Goal: Task Accomplishment & Management: Manage account settings

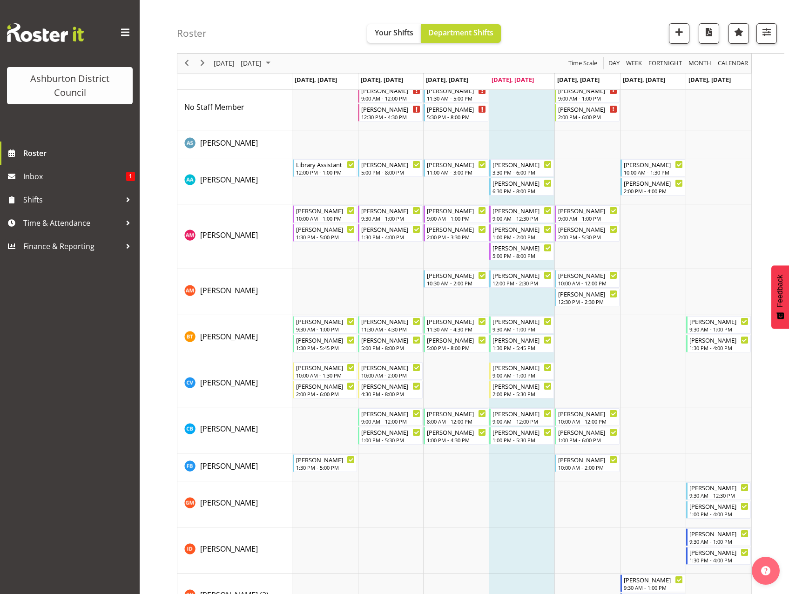
scroll to position [47, 0]
click at [373, 187] on td "Timeline Week of September 11, 2025" at bounding box center [391, 181] width 66 height 46
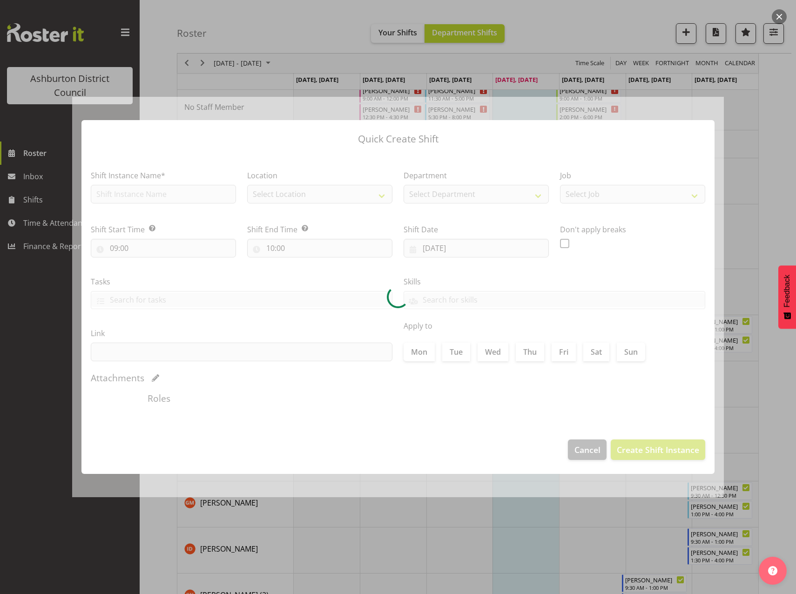
type input "[DATE]"
checkbox input "true"
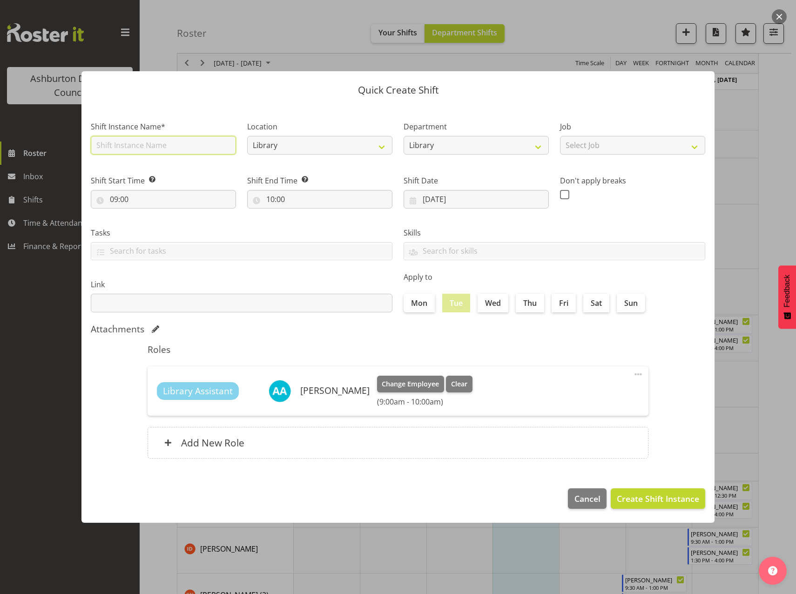
click at [177, 147] on input "text" at bounding box center [163, 145] width 145 height 19
type input "Library Assistant"
click at [619, 146] on select "Select Job Casual HDA - CSR HDA - EA Lifeguarding LTS- Alt Duties Ordinary Time…" at bounding box center [632, 145] width 145 height 19
select select "6995"
click at [560, 136] on select "Select Job Casual HDA - CSR HDA - EA Lifeguarding LTS- Alt Duties Ordinary Time…" at bounding box center [632, 145] width 145 height 19
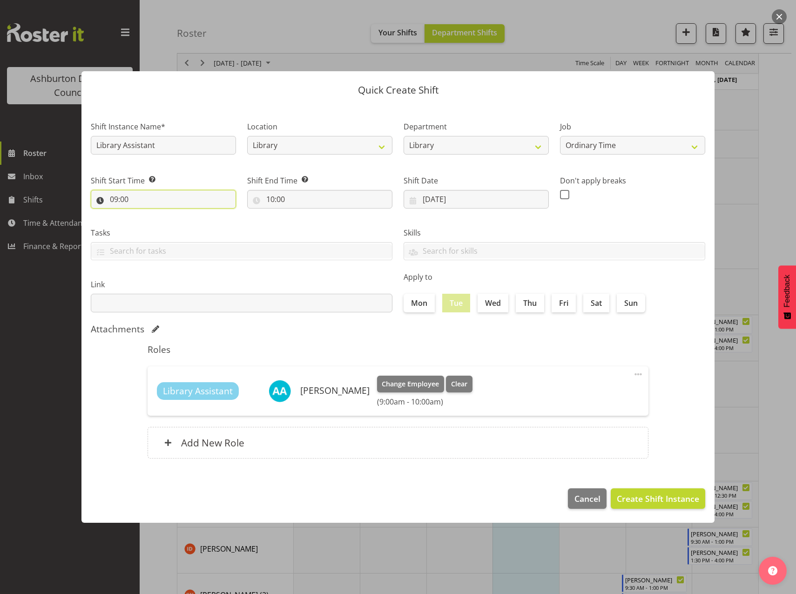
click at [113, 195] on input "09:00" at bounding box center [163, 199] width 145 height 19
click at [153, 226] on select "00 01 02 03 04 05 06 07 08 09 10 11 12 13 14 15 16 17 18 19 20 21 22 23" at bounding box center [154, 223] width 21 height 19
select select "8"
click at [144, 214] on select "00 01 02 03 04 05 06 07 08 09 10 11 12 13 14 15 16 17 18 19 20 21 22 23" at bounding box center [154, 223] width 21 height 19
type input "08:00"
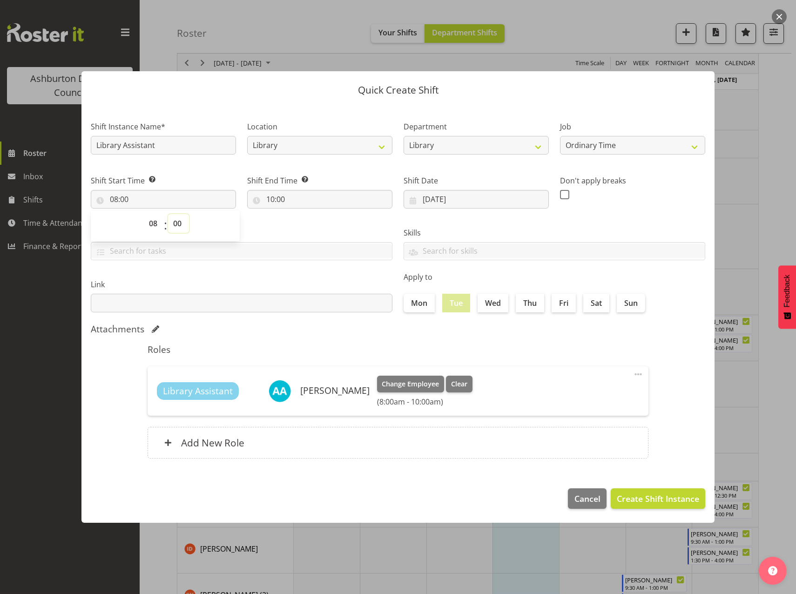
click at [177, 222] on select "00 01 02 03 04 05 06 07 08 09 10 11 12 13 14 15 16 17 18 19 20 21 22 23 24 25 2…" at bounding box center [178, 223] width 21 height 19
select select "30"
click at [168, 214] on select "00 01 02 03 04 05 06 07 08 09 10 11 12 13 14 15 16 17 18 19 20 21 22 23 24 25 2…" at bounding box center [178, 223] width 21 height 19
type input "08:30"
click at [645, 496] on span "Create Shift Instance" at bounding box center [658, 499] width 82 height 12
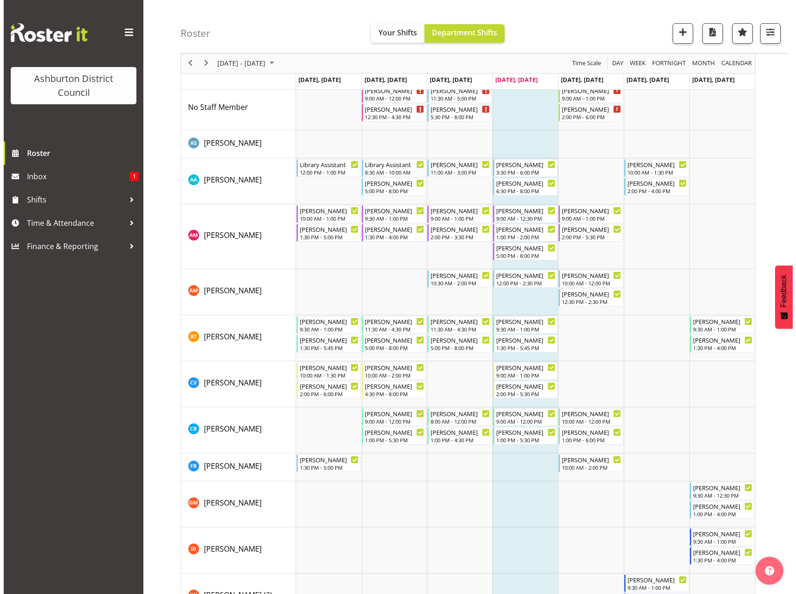
scroll to position [233, 0]
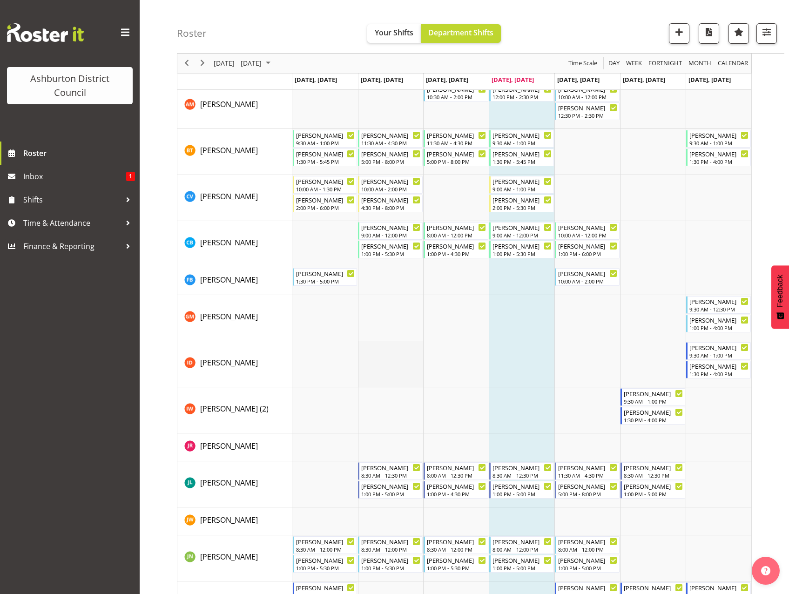
click at [380, 371] on td "Timeline Week of September 11, 2025" at bounding box center [391, 364] width 66 height 46
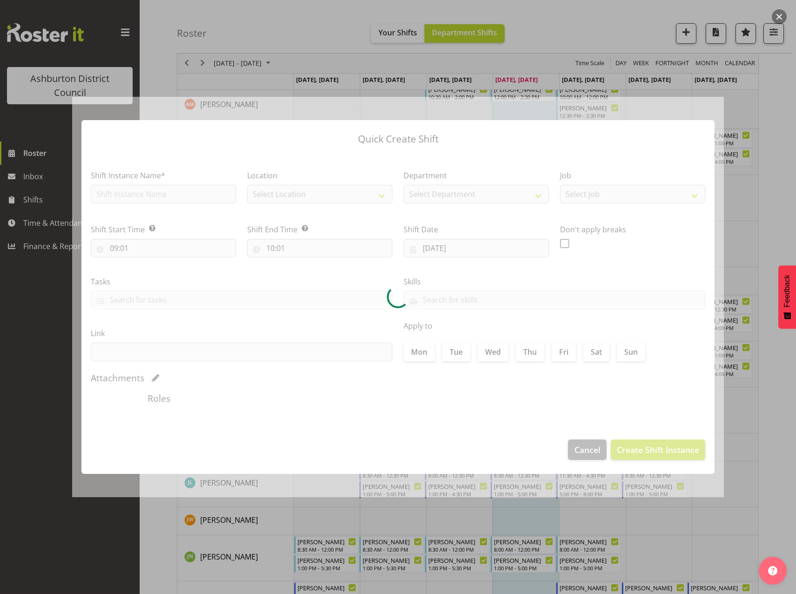
type input "[DATE]"
checkbox input "true"
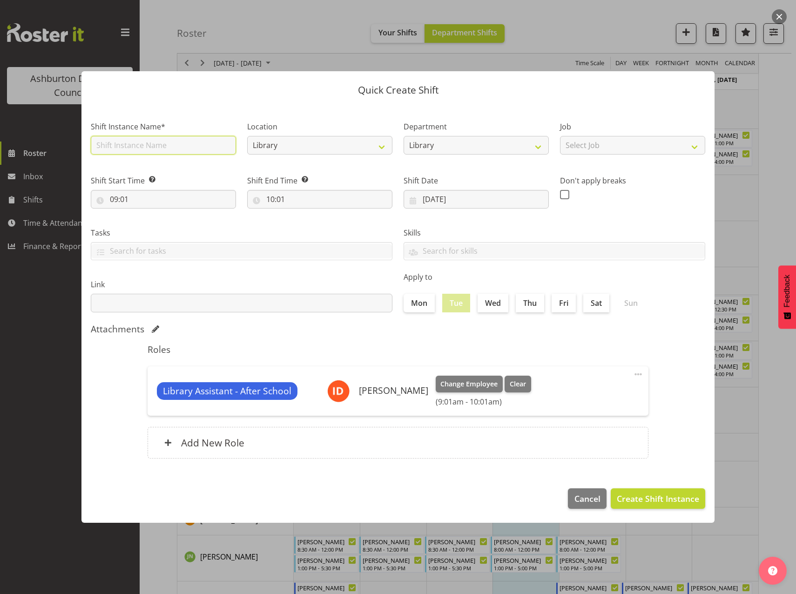
click at [179, 147] on input "text" at bounding box center [163, 145] width 145 height 19
type input "Library Assistant - After School"
click at [659, 143] on select "Select Job Casual HDA - CSR HDA - EA Lifeguarding LTS- Alt Duties Ordinary Time…" at bounding box center [632, 145] width 145 height 19
select select "6995"
click at [560, 136] on select "Select Job Casual HDA - CSR HDA - EA Lifeguarding LTS- Alt Duties Ordinary Time…" at bounding box center [632, 145] width 145 height 19
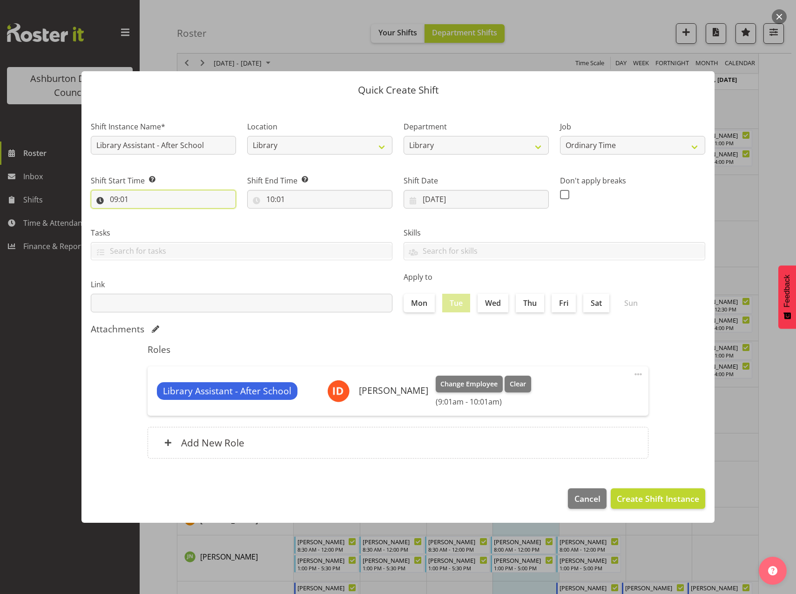
click at [110, 196] on input "09:01" at bounding box center [163, 199] width 145 height 19
click at [154, 222] on select "00 01 02 03 04 05 06 07 08 09 10 11 12 13 14 15 16 17 18 19 20 21 22 23" at bounding box center [154, 223] width 21 height 19
select select "15"
click at [144, 214] on select "00 01 02 03 04 05 06 07 08 09 10 11 12 13 14 15 16 17 18 19 20 21 22 23" at bounding box center [154, 223] width 21 height 19
type input "15:01"
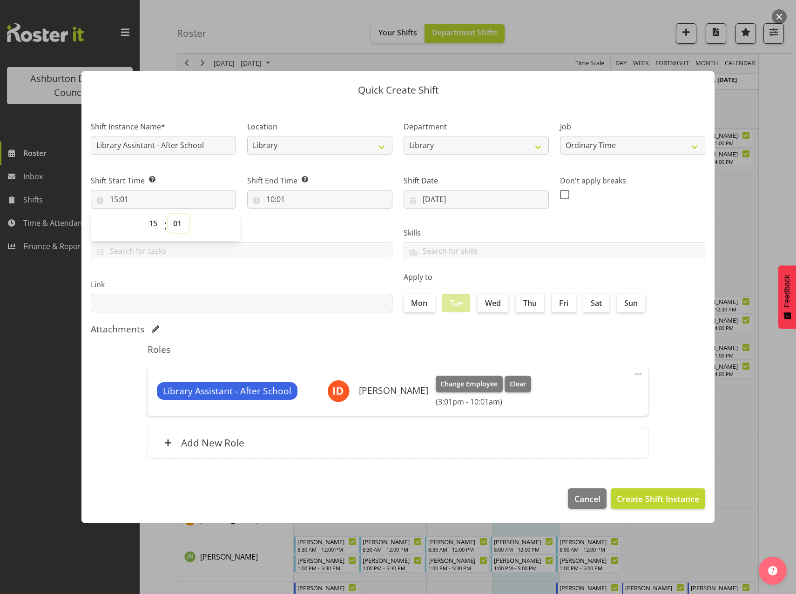
click at [178, 230] on select "00 01 02 03 04 05 06 07 08 09 10 11 12 13 14 15 16 17 18 19 20 21 22 23 24 25 2…" at bounding box center [178, 223] width 21 height 19
select select "0"
click at [168, 214] on select "00 01 02 03 04 05 06 07 08 09 10 11 12 13 14 15 16 17 18 19 20 21 22 23 24 25 2…" at bounding box center [178, 223] width 21 height 19
type input "15:00"
click at [272, 199] on input "10:01" at bounding box center [319, 199] width 145 height 19
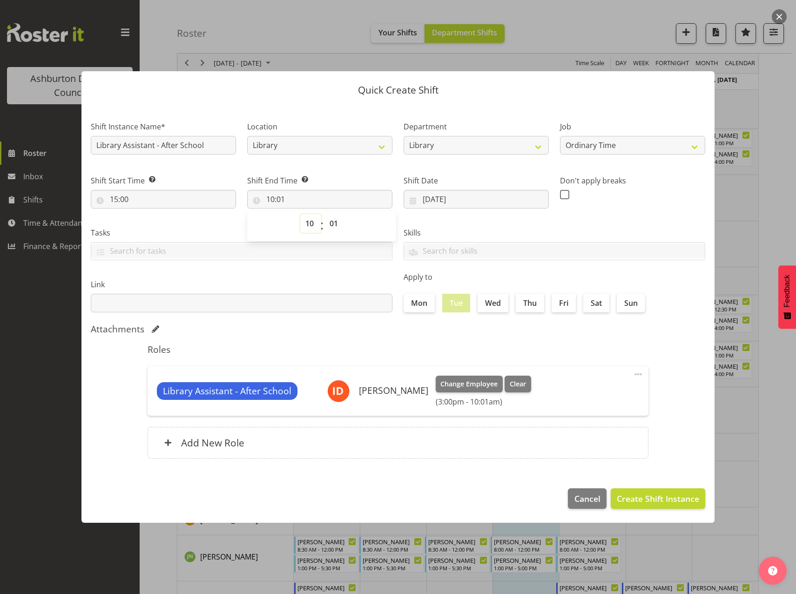
click at [307, 223] on select "00 01 02 03 04 05 06 07 08 09 10 11 12 13 14 15 16 17 18 19 20 21 22 23" at bounding box center [310, 223] width 21 height 19
select select "20"
click at [300, 214] on select "00 01 02 03 04 05 06 07 08 09 10 11 12 13 14 15 16 17 18 19 20 21 22 23" at bounding box center [310, 223] width 21 height 19
type input "20:01"
click at [333, 223] on select "00 01 02 03 04 05 06 07 08 09 10 11 12 13 14 15 16 17 18 19 20 21 22 23 24 25 2…" at bounding box center [335, 223] width 21 height 19
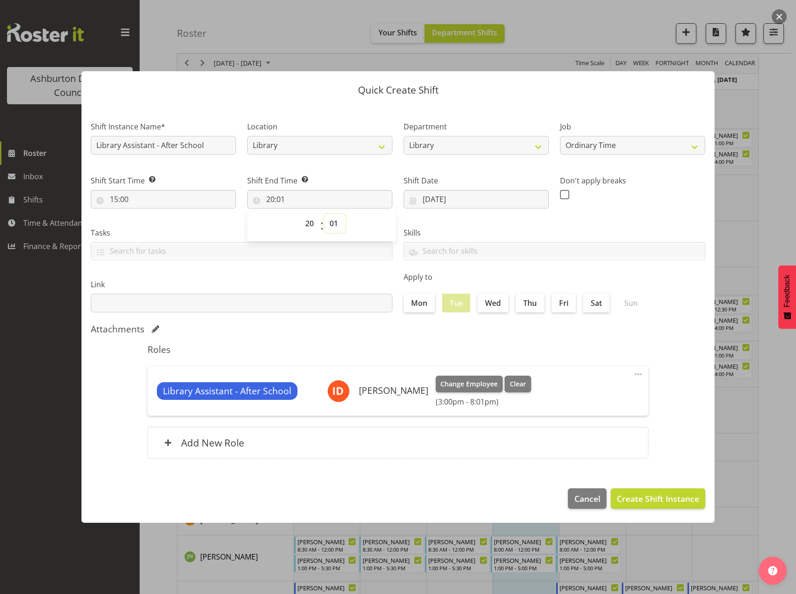
select select "0"
click at [325, 214] on select "00 01 02 03 04 05 06 07 08 09 10 11 12 13 14 15 16 17 18 19 20 21 22 23 24 25 2…" at bounding box center [335, 223] width 21 height 19
type input "20:00"
click at [629, 502] on span "Create Shift Instance" at bounding box center [658, 499] width 82 height 12
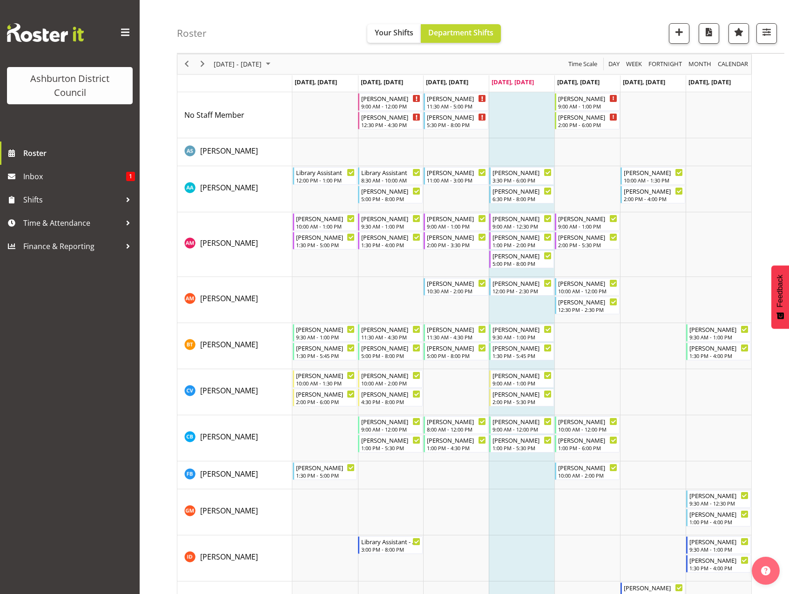
scroll to position [14, 0]
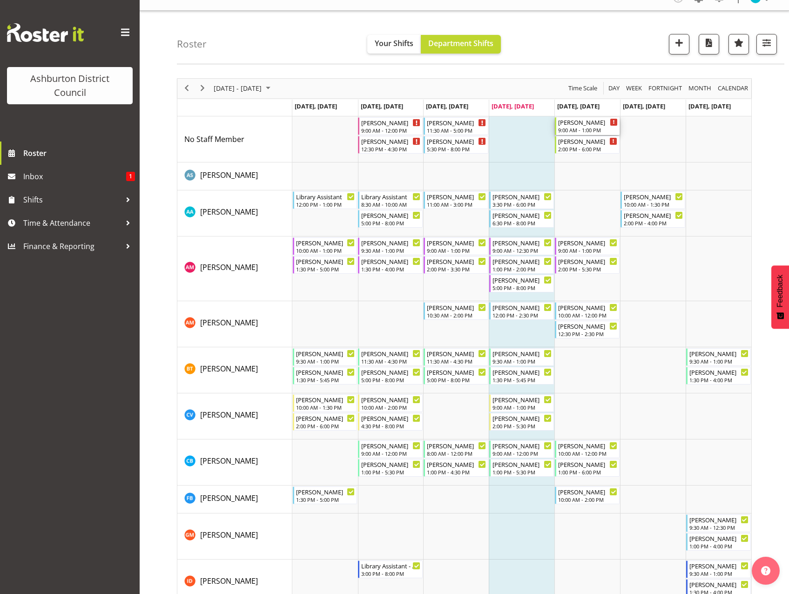
click at [583, 126] on div "[PERSON_NAME]" at bounding box center [588, 121] width 60 height 9
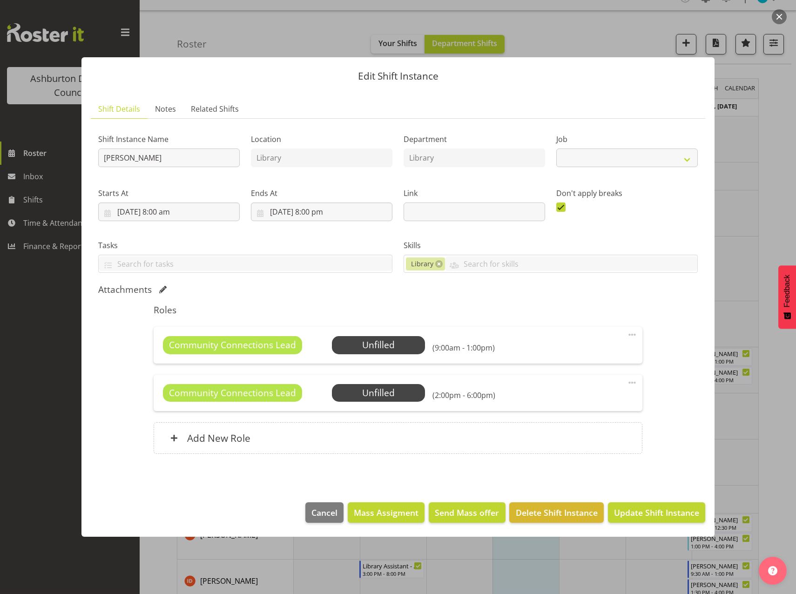
select select "6995"
click at [368, 349] on span "Select Employee" at bounding box center [378, 346] width 69 height 14
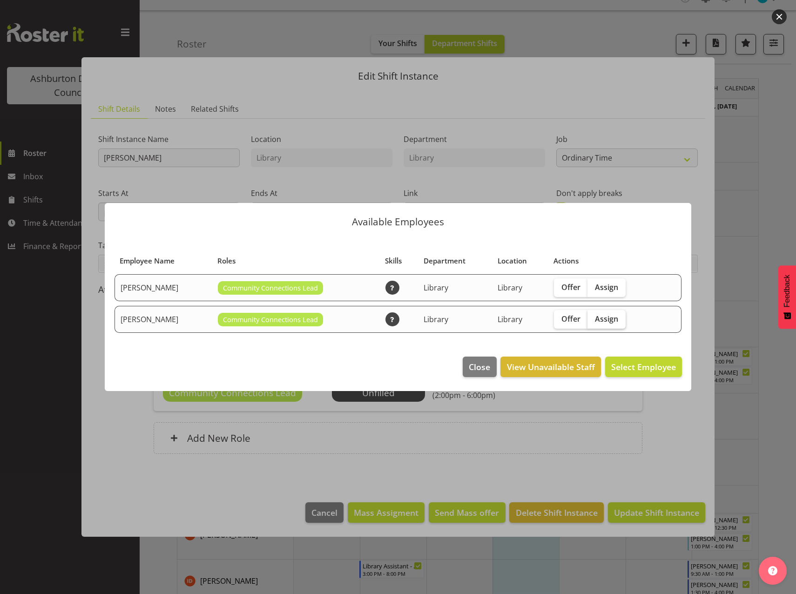
click at [604, 322] on span "Assign" at bounding box center [606, 318] width 23 height 9
click at [594, 322] on input "Assign" at bounding box center [591, 319] width 6 height 6
checkbox input "true"
click at [631, 371] on span "Assign [PERSON_NAME]" at bounding box center [629, 366] width 94 height 11
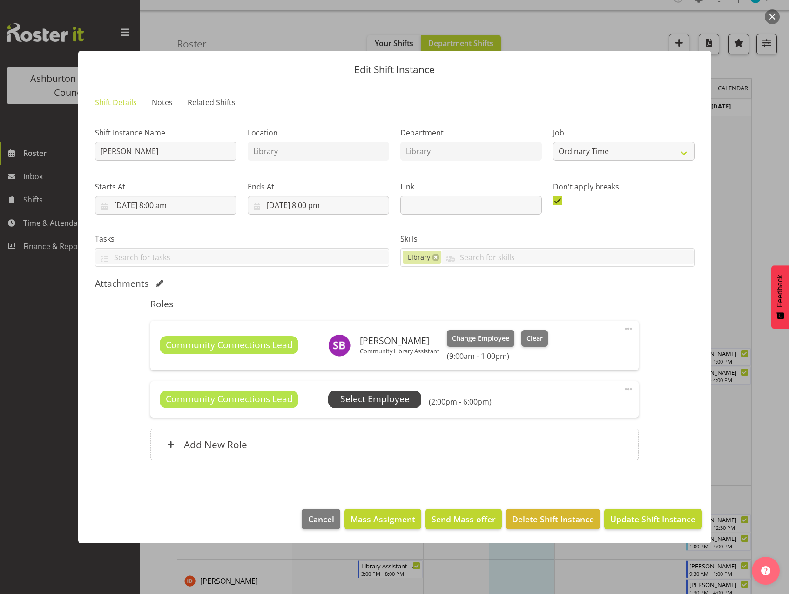
click at [379, 402] on span "Select Employee" at bounding box center [374, 400] width 69 height 14
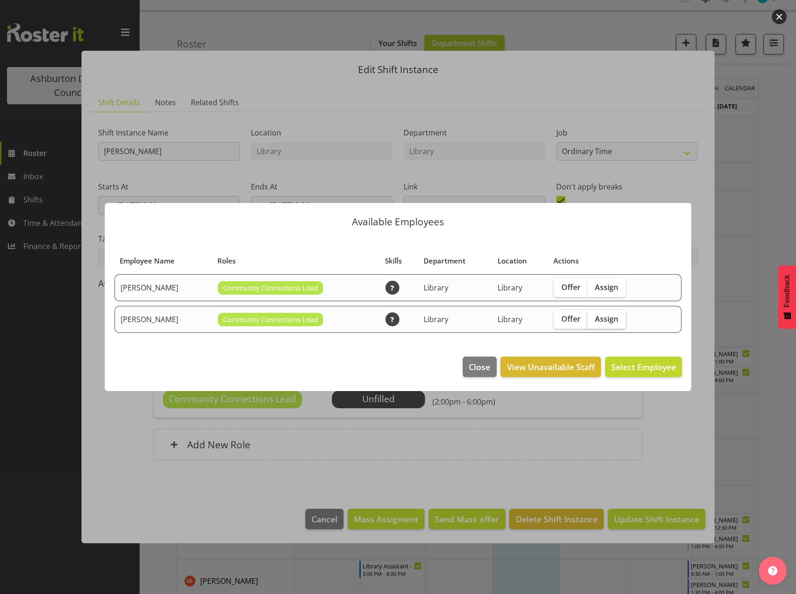
click at [606, 319] on span "Assign" at bounding box center [606, 318] width 23 height 9
click at [594, 319] on input "Assign" at bounding box center [591, 319] width 6 height 6
checkbox input "true"
click at [631, 373] on span "Assign [PERSON_NAME]" at bounding box center [629, 366] width 94 height 11
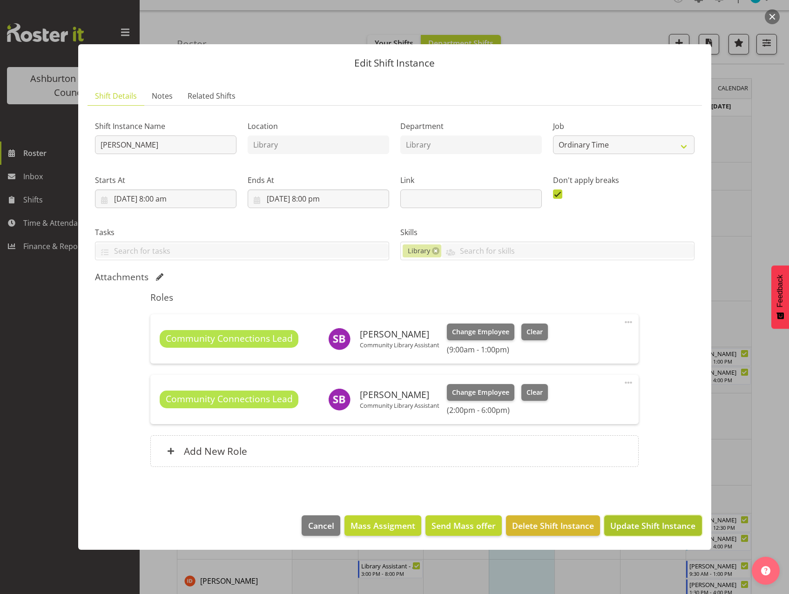
click at [646, 530] on span "Update Shift Instance" at bounding box center [653, 526] width 85 height 12
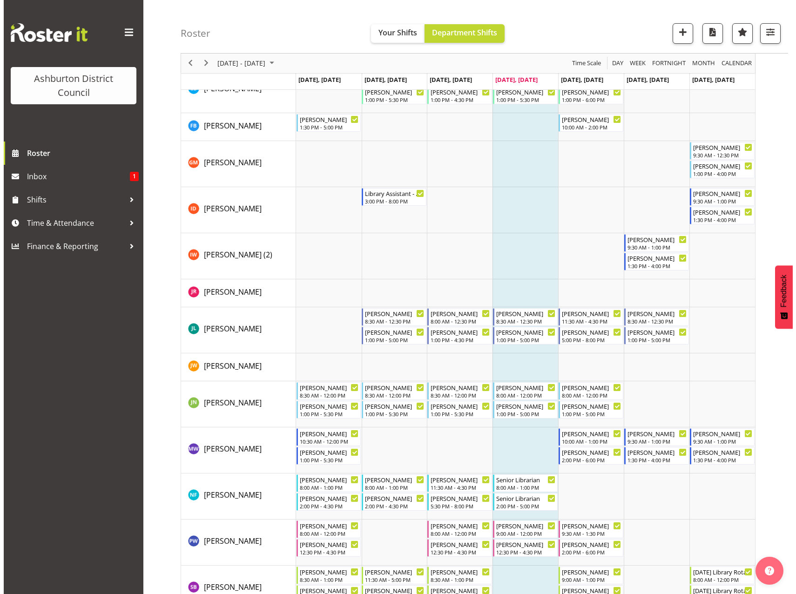
scroll to position [468, 0]
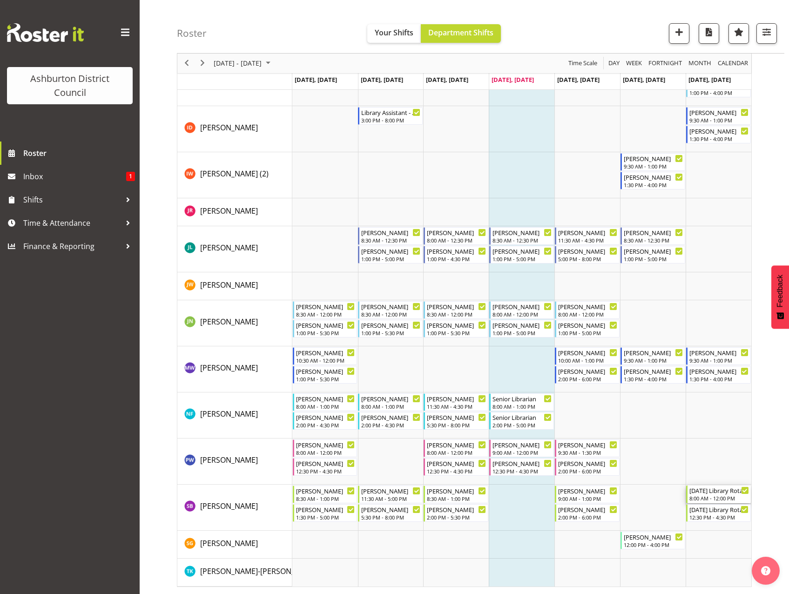
click at [712, 500] on div "8:00 AM - 12:00 PM" at bounding box center [720, 498] width 60 height 7
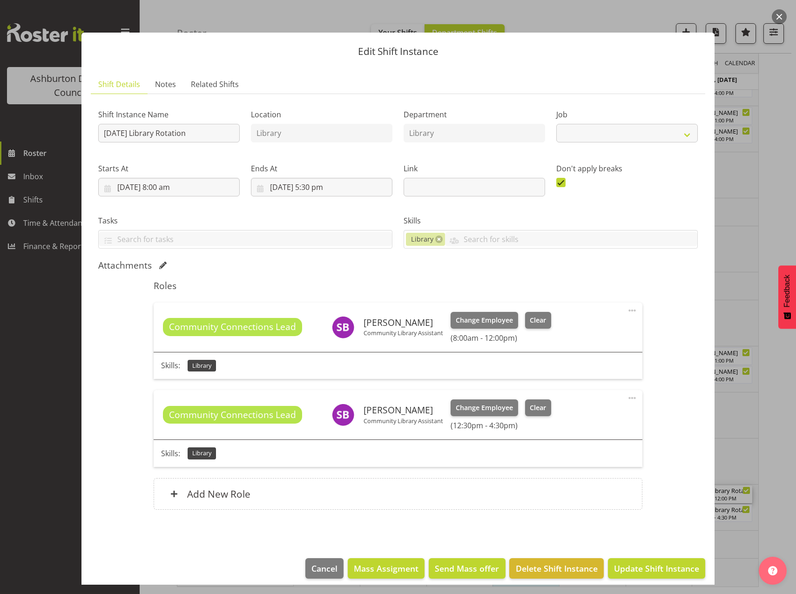
select select "6995"
click at [534, 319] on span "Clear" at bounding box center [538, 320] width 16 height 10
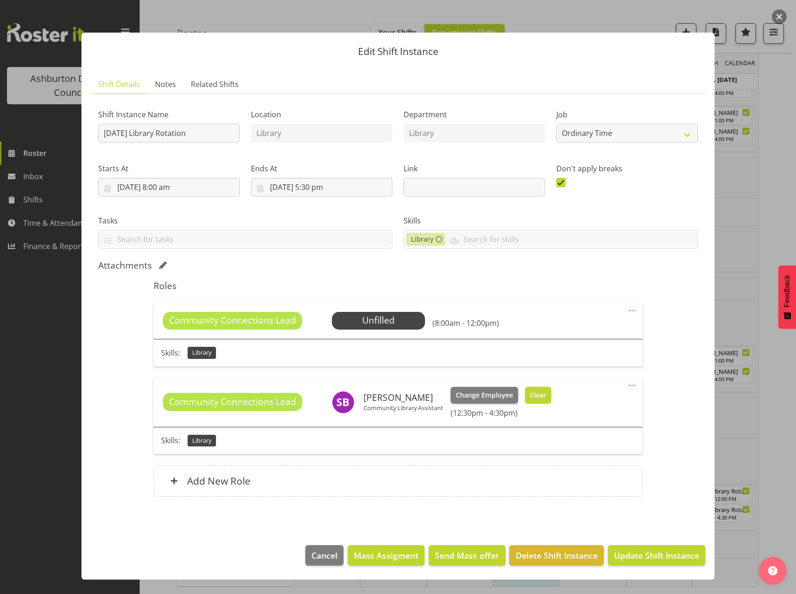
click at [537, 394] on span "Clear" at bounding box center [538, 395] width 16 height 10
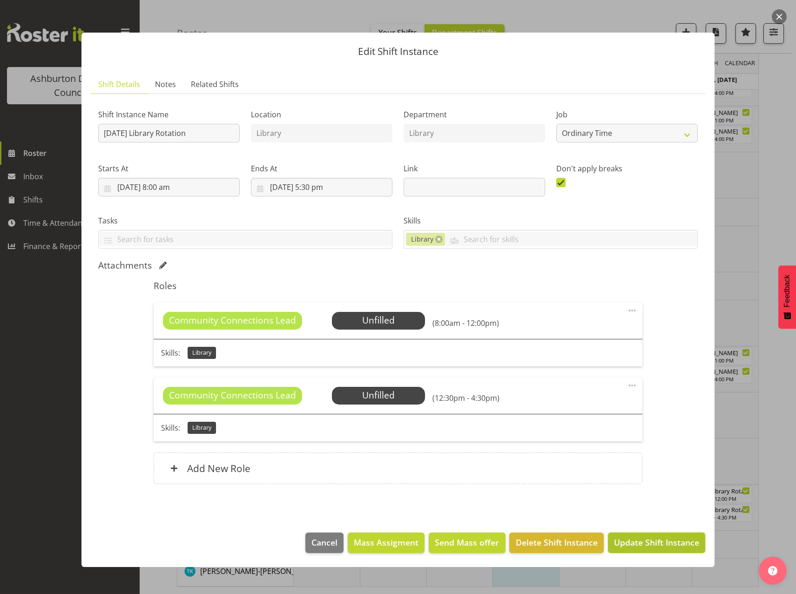
click at [646, 547] on span "Update Shift Instance" at bounding box center [656, 543] width 85 height 12
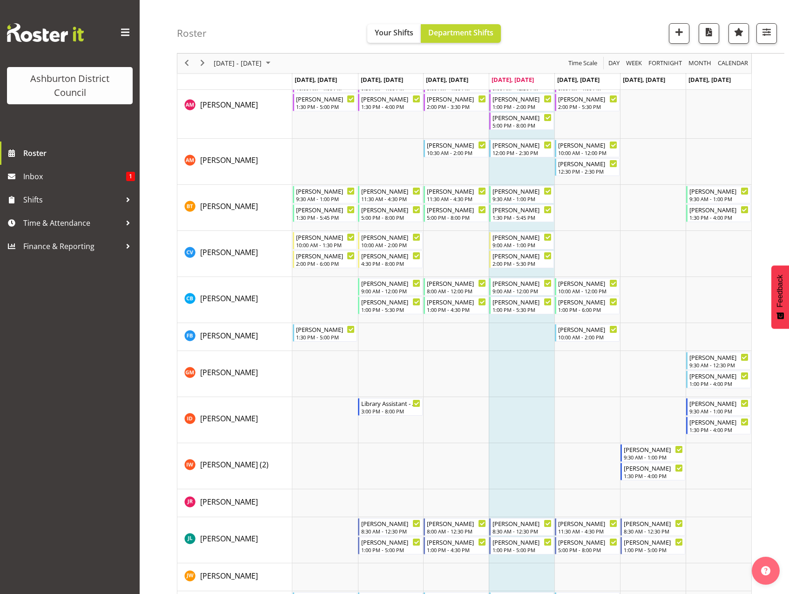
scroll to position [0, 0]
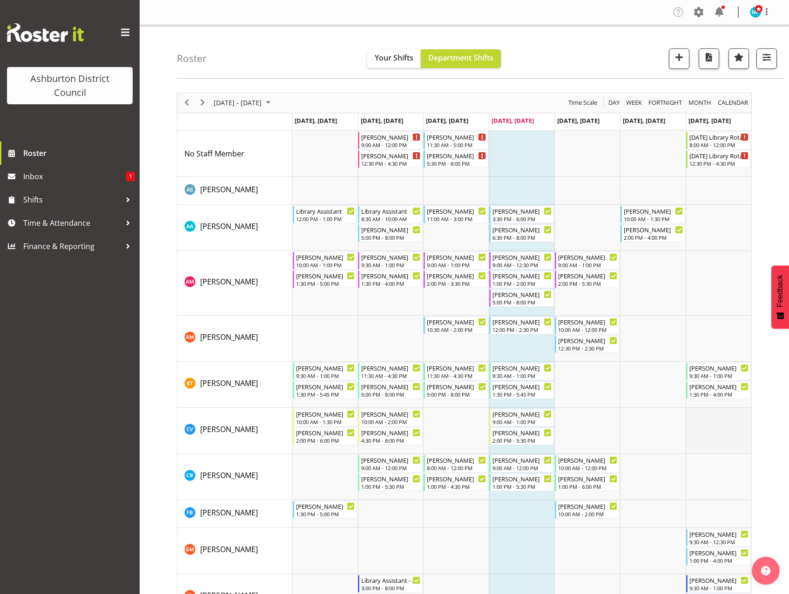
click at [716, 448] on td "Timeline Week of September 11, 2025" at bounding box center [719, 431] width 66 height 46
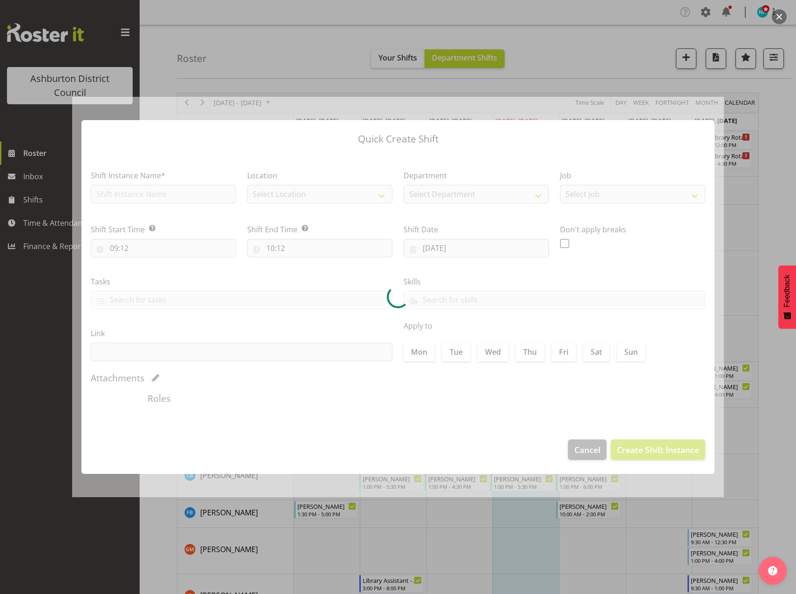
type input "[DATE]"
checkbox input "true"
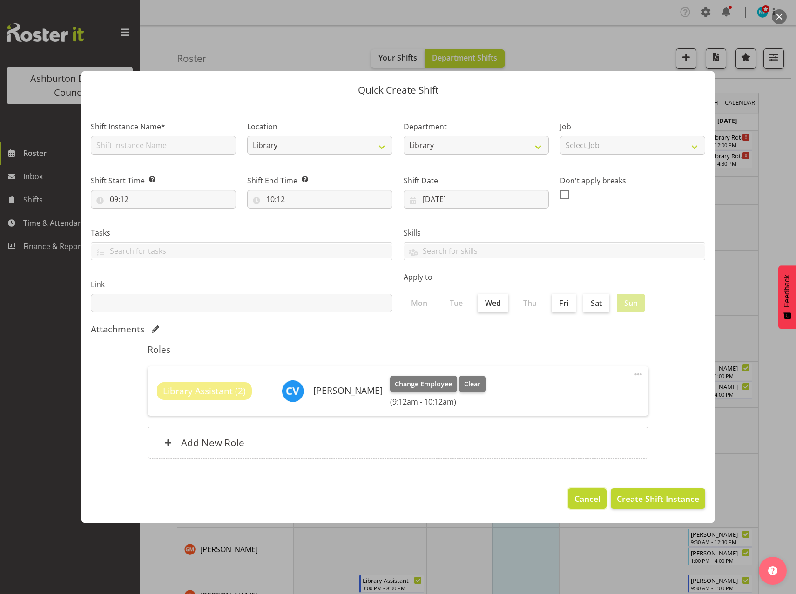
click at [577, 499] on span "Cancel" at bounding box center [588, 499] width 26 height 12
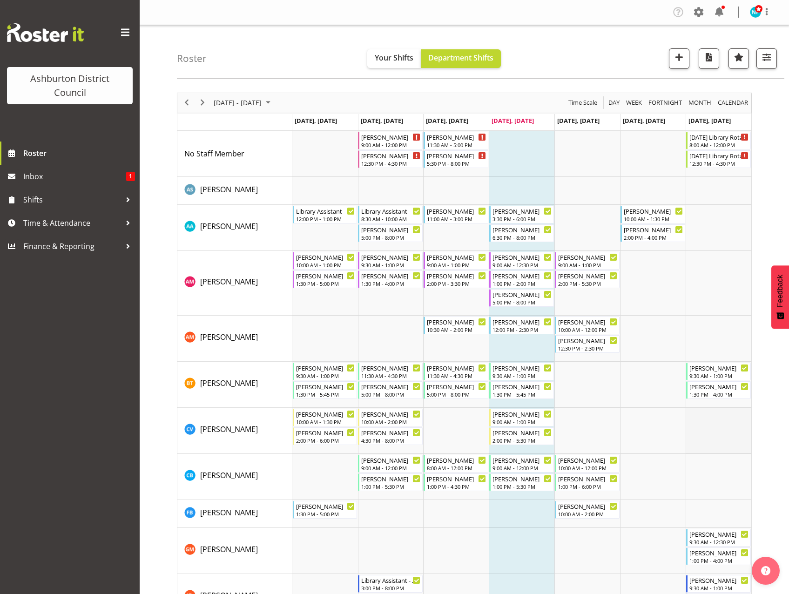
click at [708, 441] on td "Timeline Week of September 11, 2025" at bounding box center [719, 431] width 66 height 46
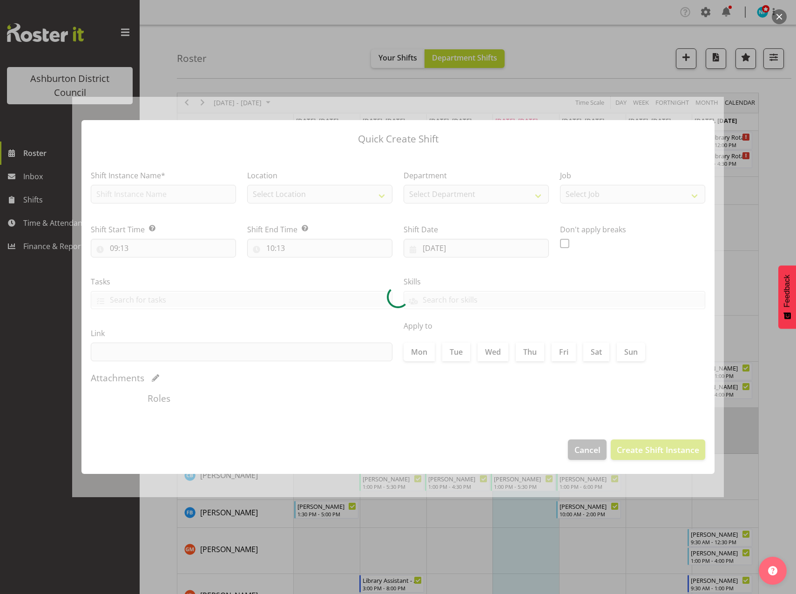
type input "[DATE]"
checkbox input "true"
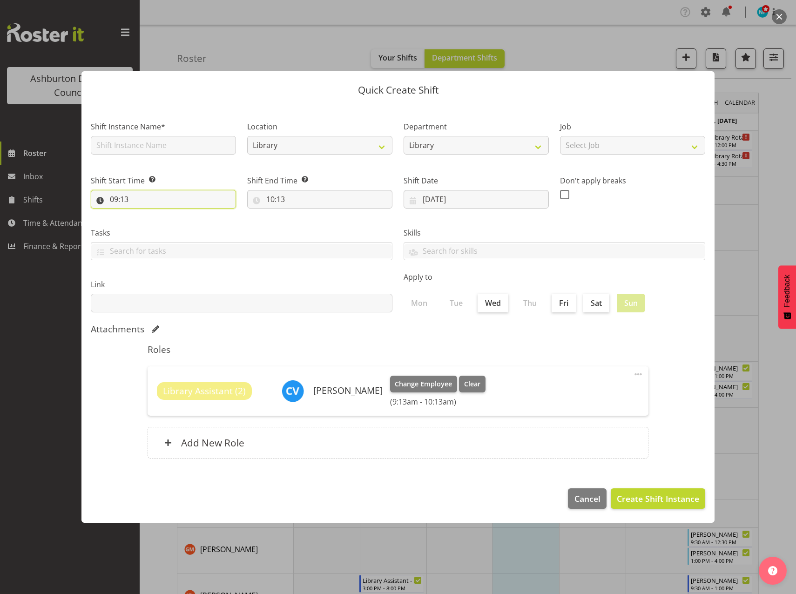
click at [125, 200] on input "09:13" at bounding box center [163, 199] width 145 height 19
click at [177, 224] on select "00 01 02 03 04 05 06 07 08 09 10 11 12 13 14 15 16 17 18 19 20 21 22 23 24 25 2…" at bounding box center [178, 223] width 21 height 19
select select "0"
click at [168, 214] on select "00 01 02 03 04 05 06 07 08 09 10 11 12 13 14 15 16 17 18 19 20 21 22 23 24 25 2…" at bounding box center [178, 223] width 21 height 19
type input "09:00"
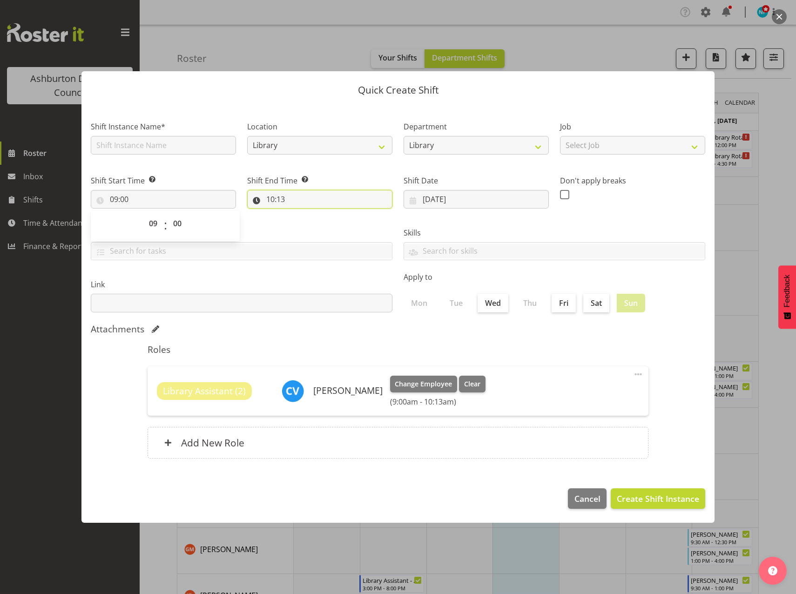
click at [268, 198] on input "10:13" at bounding box center [319, 199] width 145 height 19
click at [305, 223] on select "00 01 02 03 04 05 06 07 08 09 10 11 12 13 14 15 16 17 18 19 20 21 22 23" at bounding box center [310, 223] width 21 height 19
select select "17"
click at [300, 214] on select "00 01 02 03 04 05 06 07 08 09 10 11 12 13 14 15 16 17 18 19 20 21 22 23" at bounding box center [310, 223] width 21 height 19
type input "17:13"
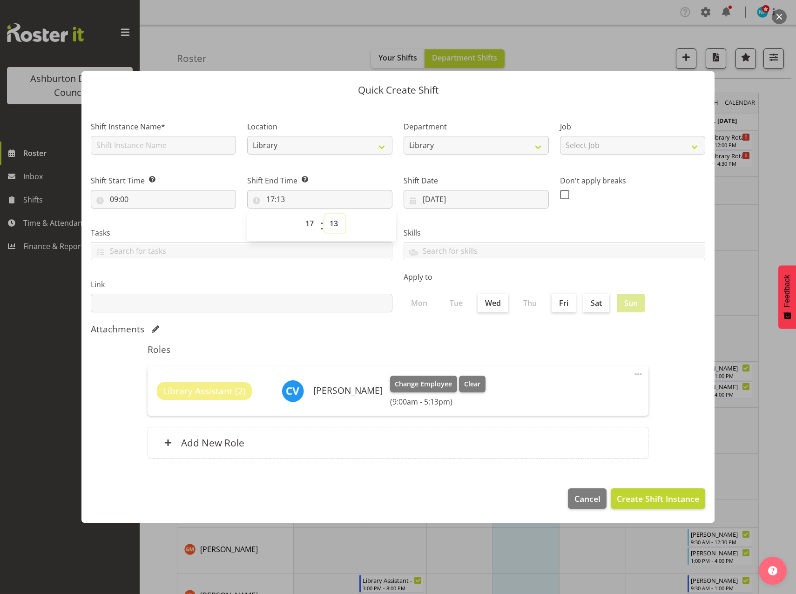
click at [330, 221] on select "00 01 02 03 04 05 06 07 08 09 10 11 12 13 14 15 16 17 18 19 20 21 22 23 24 25 2…" at bounding box center [335, 223] width 21 height 19
select select "0"
click at [325, 214] on select "00 01 02 03 04 05 06 07 08 09 10 11 12 13 14 15 16 17 18 19 20 21 22 23 24 25 2…" at bounding box center [335, 223] width 21 height 19
type input "17:00"
click at [177, 150] on input "text" at bounding box center [163, 145] width 145 height 19
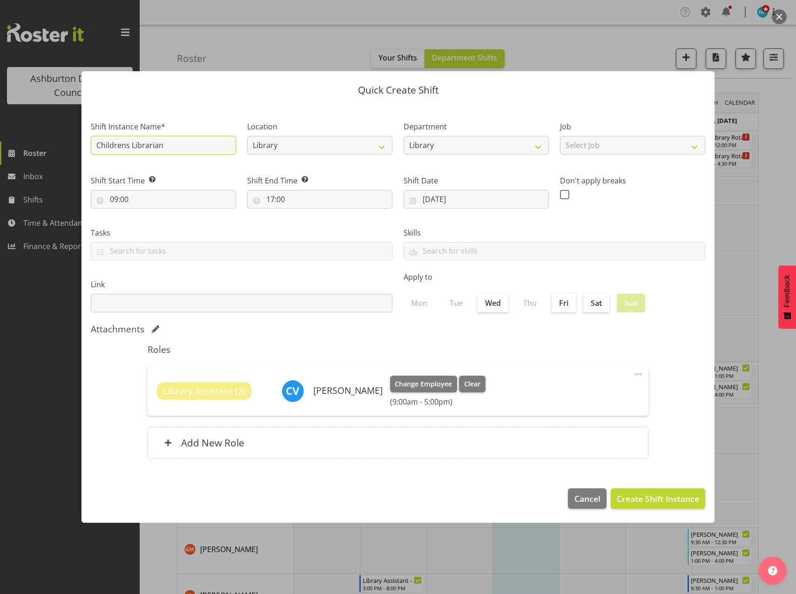
click at [208, 146] on input "Childrens Librarian" at bounding box center [163, 145] width 145 height 19
type input "C"
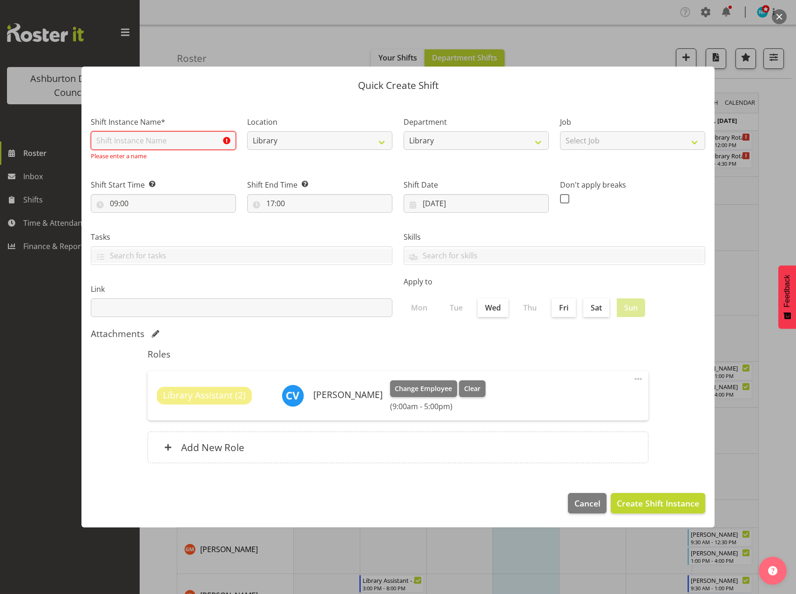
click at [154, 142] on input "text" at bounding box center [163, 140] width 145 height 19
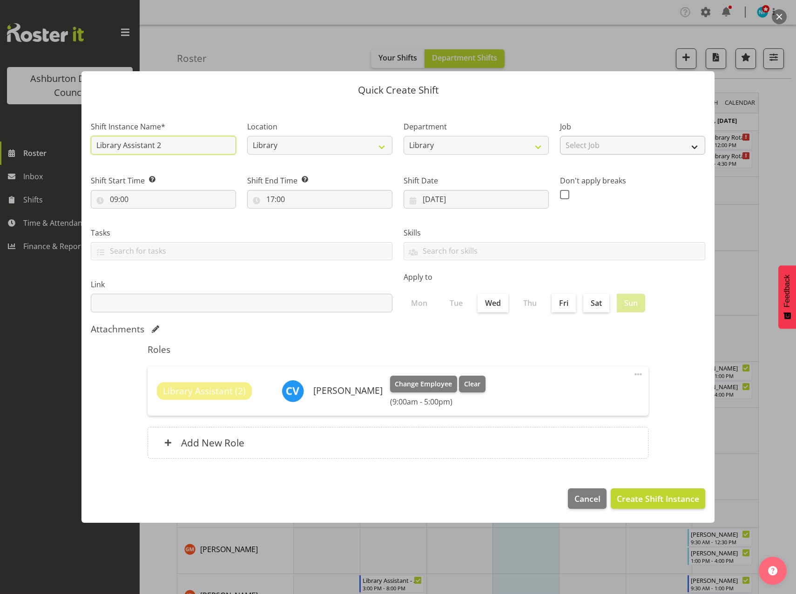
type input "Library Assistant 2"
click at [697, 150] on select "Select Job Casual HDA - CSR HDA - EA Lifeguarding LTS- Alt Duties Ordinary Time…" at bounding box center [632, 145] width 145 height 19
select select "6995"
click at [560, 136] on select "Select Job Casual HDA - CSR HDA - EA Lifeguarding LTS- Alt Duties Ordinary Time…" at bounding box center [632, 145] width 145 height 19
click at [641, 374] on span at bounding box center [638, 374] width 11 height 11
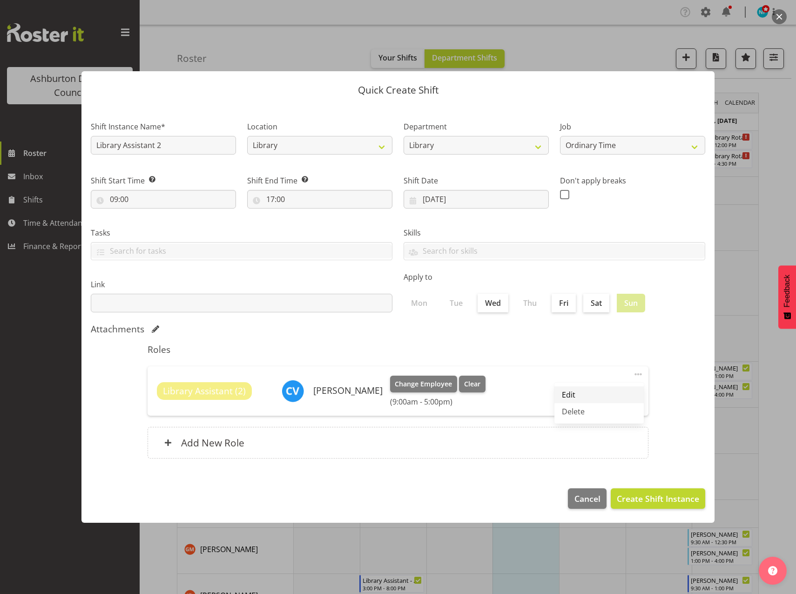
click at [578, 393] on link "Edit" at bounding box center [599, 395] width 89 height 17
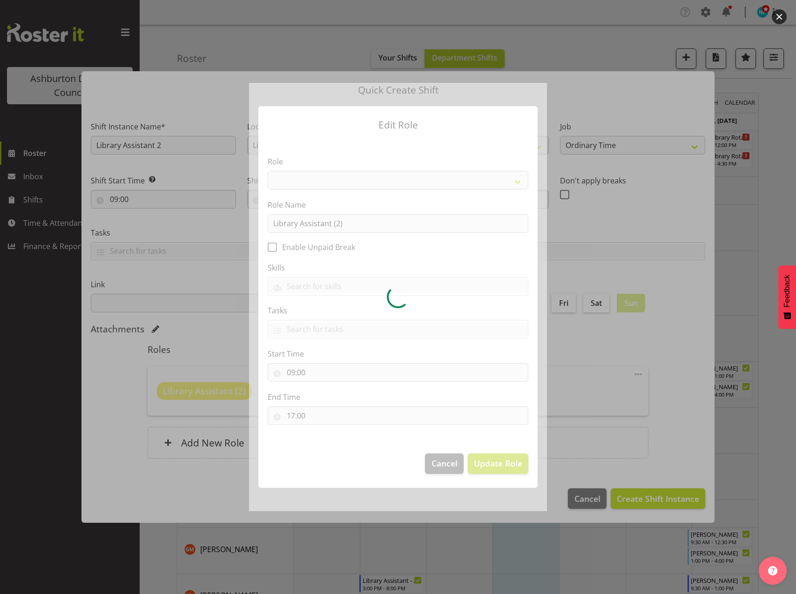
select select "1371"
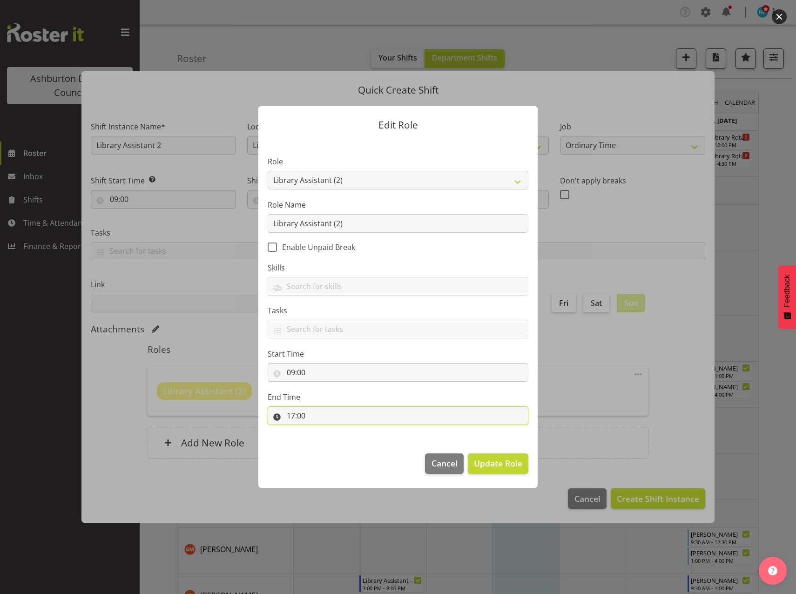
click at [292, 416] on input "17:00" at bounding box center [398, 416] width 261 height 19
click at [331, 441] on select "00 01 02 03 04 05 06 07 08 09 10 11 12 13 14 15 16 17 18 19 20 21 22 23" at bounding box center [331, 440] width 21 height 19
select select "12"
click at [321, 431] on select "00 01 02 03 04 05 06 07 08 09 10 11 12 13 14 15 16 17 18 19 20 21 22 23" at bounding box center [331, 440] width 21 height 19
type input "12:00"
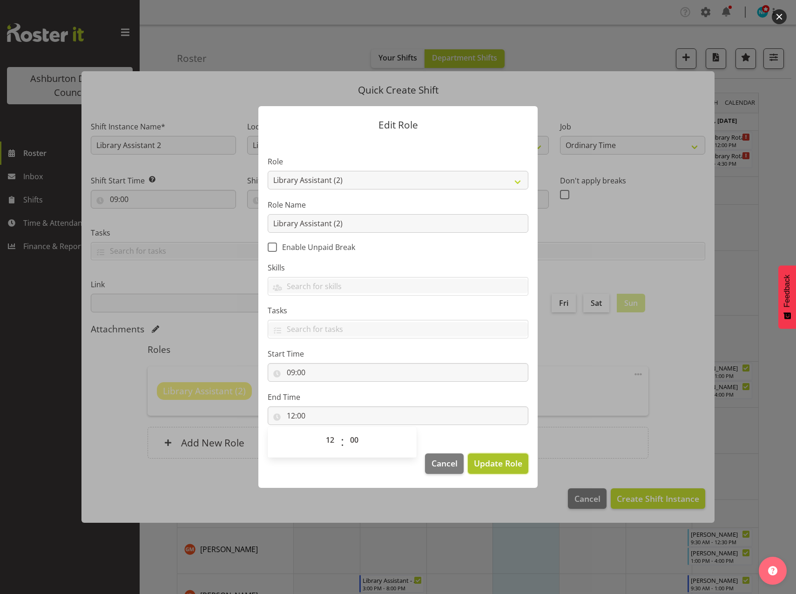
click at [500, 468] on span "Update Role" at bounding box center [498, 463] width 48 height 12
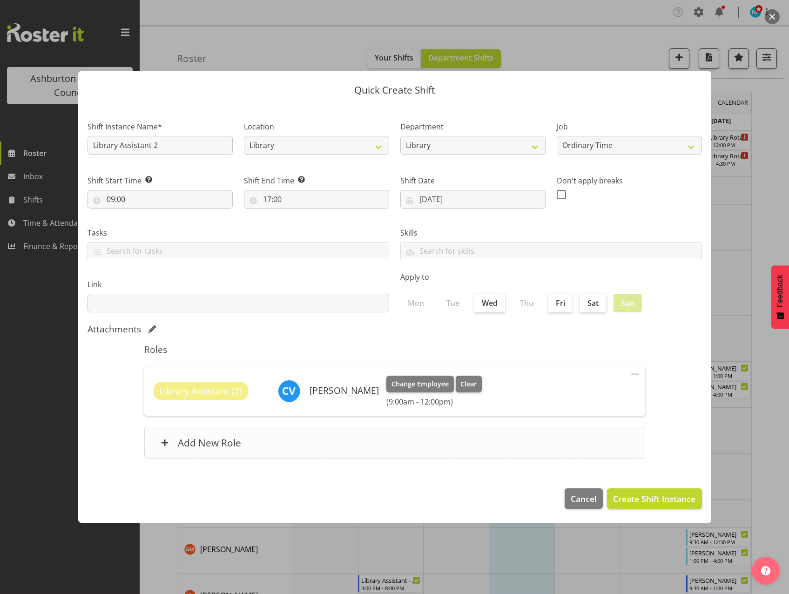
click at [219, 440] on h6 "Add New Role" at bounding box center [209, 443] width 63 height 12
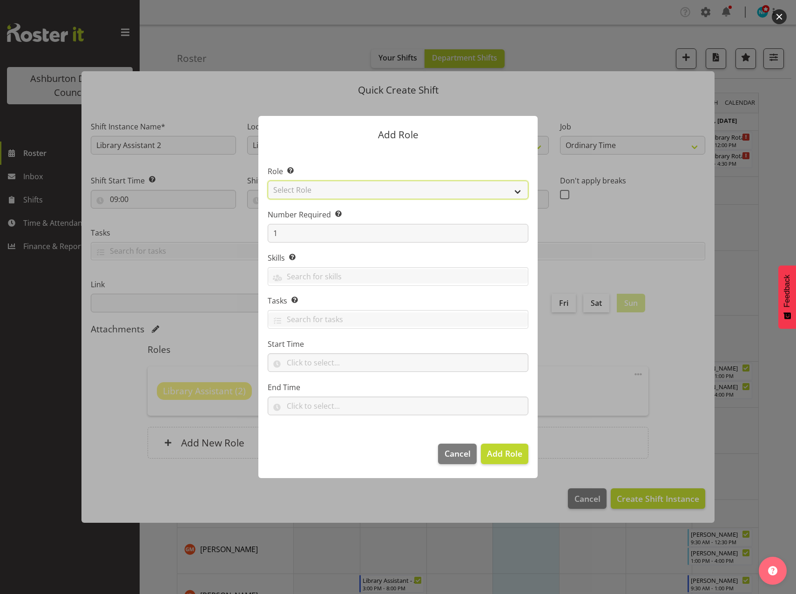
click at [522, 189] on select "Select Role AAGM Deputy Director AAGM Director Archivist Childrens Librarian Co…" at bounding box center [398, 190] width 261 height 19
select select "1371"
click at [268, 181] on select "Select Role AAGM Deputy Director AAGM Director Archivist Childrens Librarian Co…" at bounding box center [398, 190] width 261 height 19
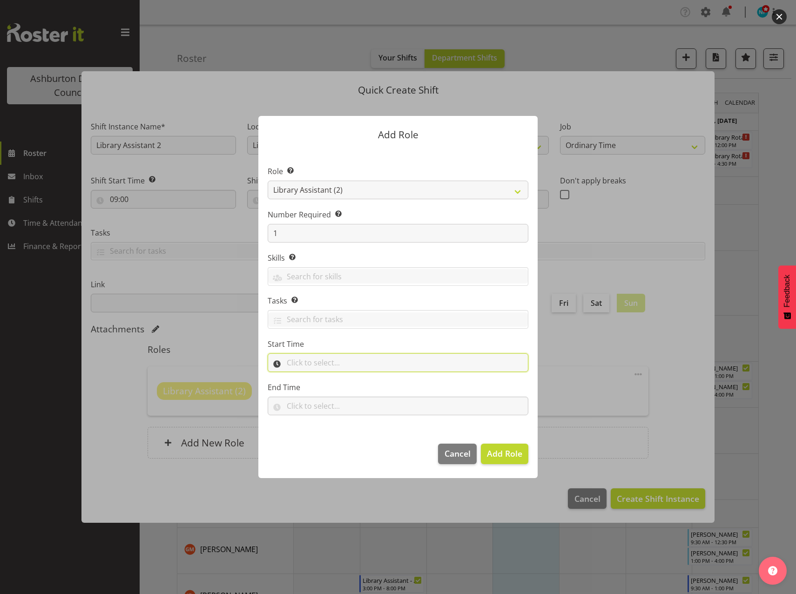
click at [300, 364] on input "text" at bounding box center [398, 362] width 261 height 19
click at [330, 387] on select "00 00 01 02 03 04 05 06 07 08 09 10 11 12 13 14 15 16 17 18 19 20 21 22 23" at bounding box center [331, 387] width 21 height 19
select select "12"
click at [321, 378] on select "00 00 01 02 03 04 05 06 07 08 09 10 11 12 13 14 15 16 17 18 19 20 21 22 23" at bounding box center [331, 387] width 21 height 19
click at [359, 388] on select "00 00 01 02 03 04 05 06 07 08 09 10 11 12 13 14 15 16 17 18 19 20 21 22 23 24 2…" at bounding box center [355, 387] width 21 height 19
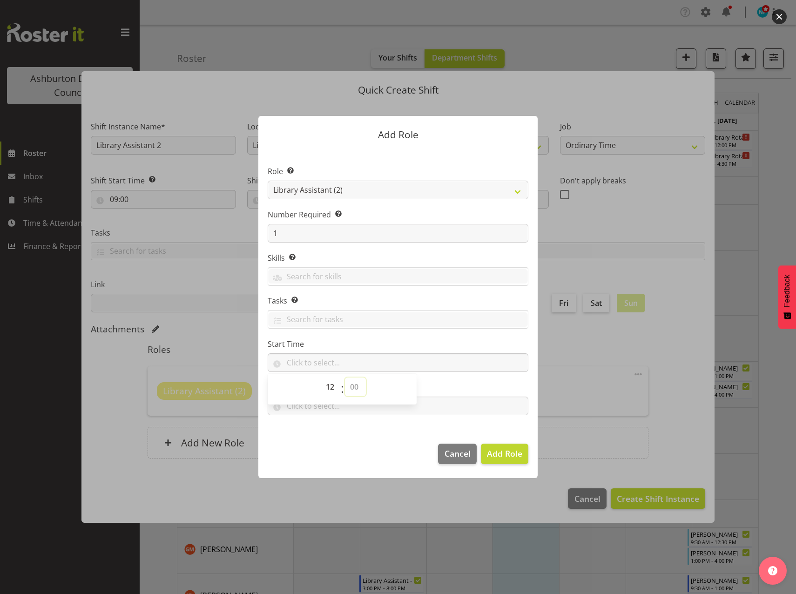
select select "30"
click at [345, 378] on select "00 00 01 02 03 04 05 06 07 08 09 10 11 12 13 14 15 16 17 18 19 20 21 22 23 24 2…" at bounding box center [355, 387] width 21 height 19
type input "12:30"
click at [363, 425] on section "Role Select the role you wish to add to the shift. AAGM Deputy Director AAGM Di…" at bounding box center [397, 291] width 279 height 285
click at [301, 407] on input "text" at bounding box center [398, 406] width 261 height 19
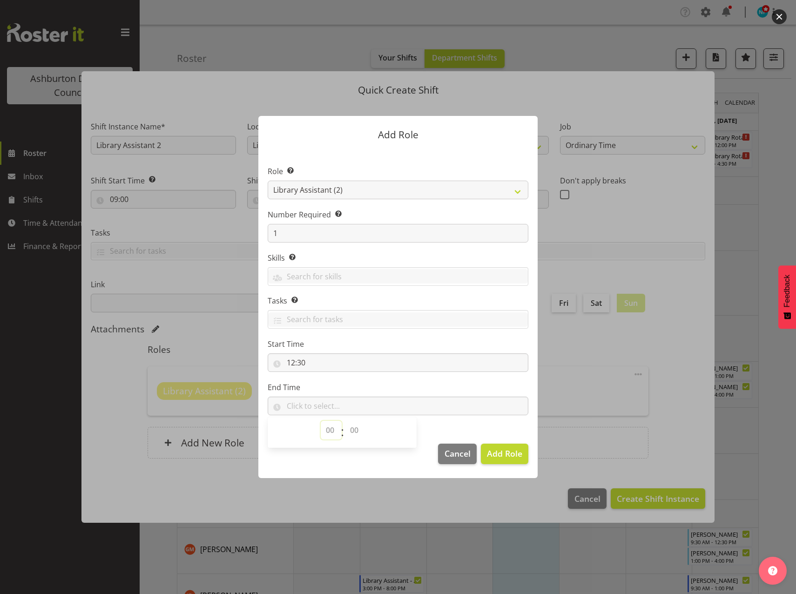
click at [326, 428] on select "00 00 01 02 03 04 05 06 07 08 09 10 11 12 13 14 15 16 17 18 19 20 21 22 23" at bounding box center [331, 430] width 21 height 19
select select "17"
click at [321, 421] on select "00 00 01 02 03 04 05 06 07 08 09 10 11 12 13 14 15 16 17 18 19 20 21 22 23" at bounding box center [331, 430] width 21 height 19
click at [353, 432] on select "00 00 01 02 03 04 05 06 07 08 09 10 11 12 13 14 15 16 17 18 19 20 21 22 23 24 2…" at bounding box center [355, 430] width 21 height 19
select select "0"
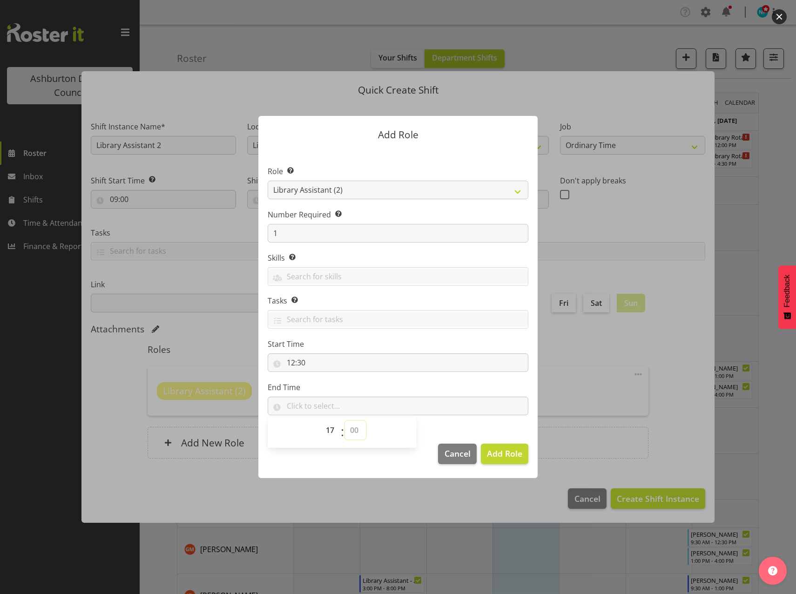
click at [345, 421] on select "00 00 01 02 03 04 05 06 07 08 09 10 11 12 13 14 15 16 17 18 19 20 21 22 23 24 2…" at bounding box center [355, 430] width 21 height 19
type input "17:00"
click at [501, 454] on span "Add Role" at bounding box center [504, 453] width 35 height 11
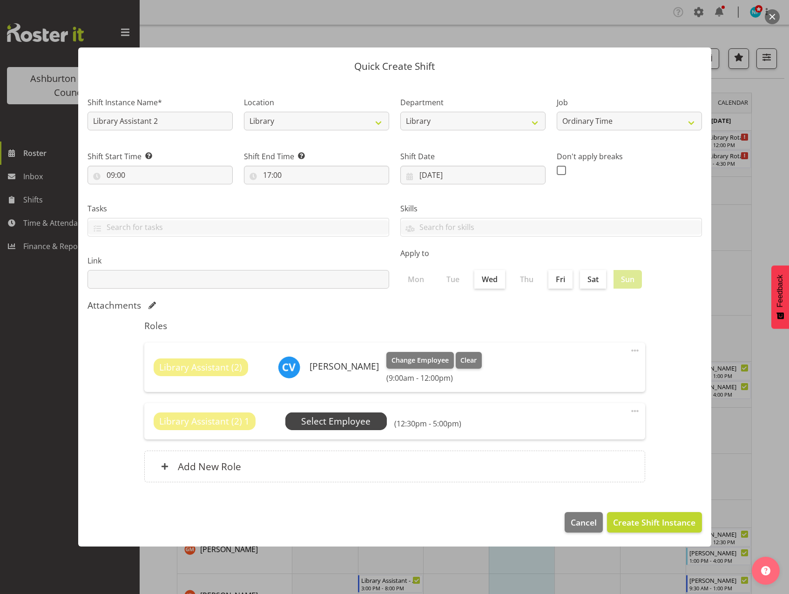
click at [359, 425] on span "Select Employee" at bounding box center [335, 422] width 69 height 14
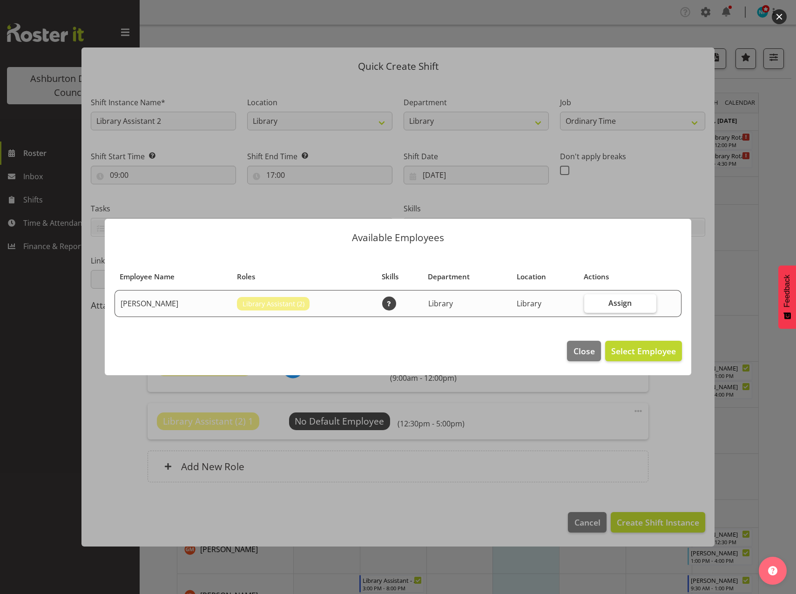
click at [619, 306] on span "Assign" at bounding box center [620, 303] width 23 height 9
click at [591, 306] on input "Assign" at bounding box center [587, 303] width 6 height 6
checkbox input "true"
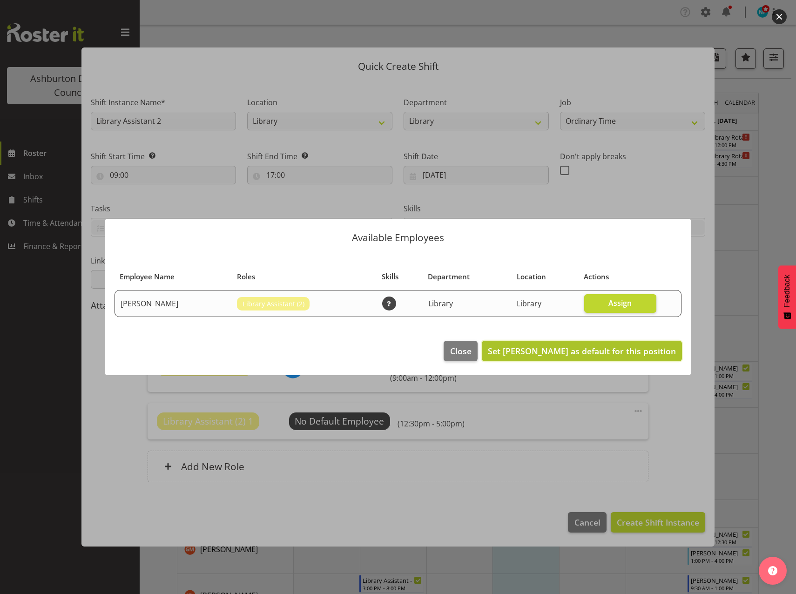
click at [599, 354] on span "Set [PERSON_NAME] as default for this position" at bounding box center [582, 351] width 188 height 11
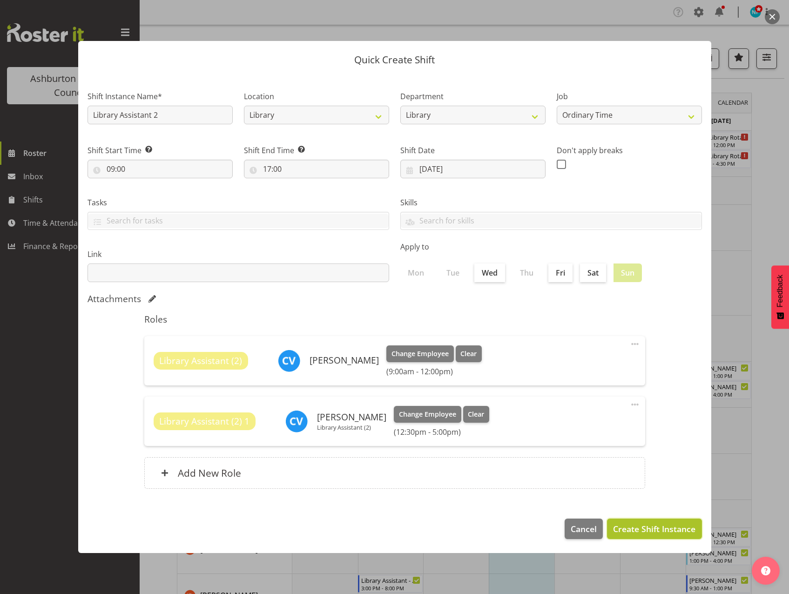
click at [642, 533] on span "Create Shift Instance" at bounding box center [654, 529] width 82 height 12
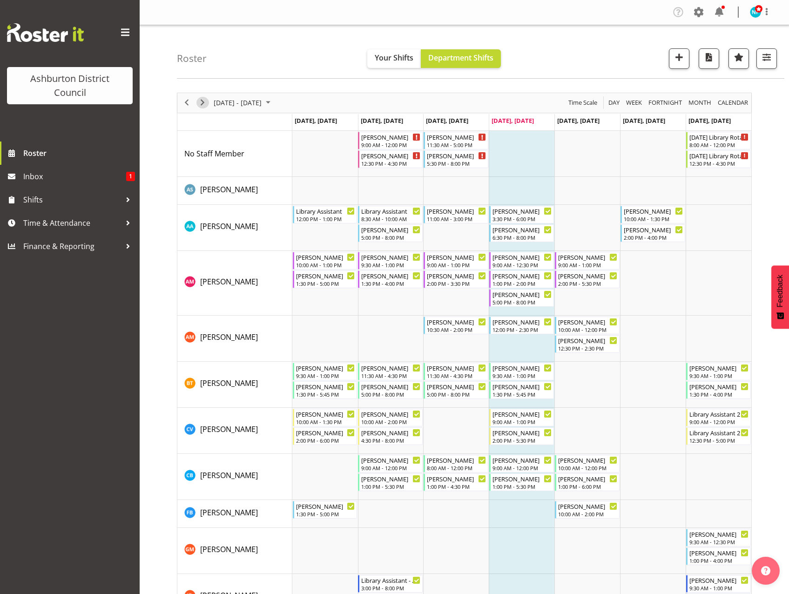
click at [200, 102] on span "Next" at bounding box center [202, 103] width 11 height 12
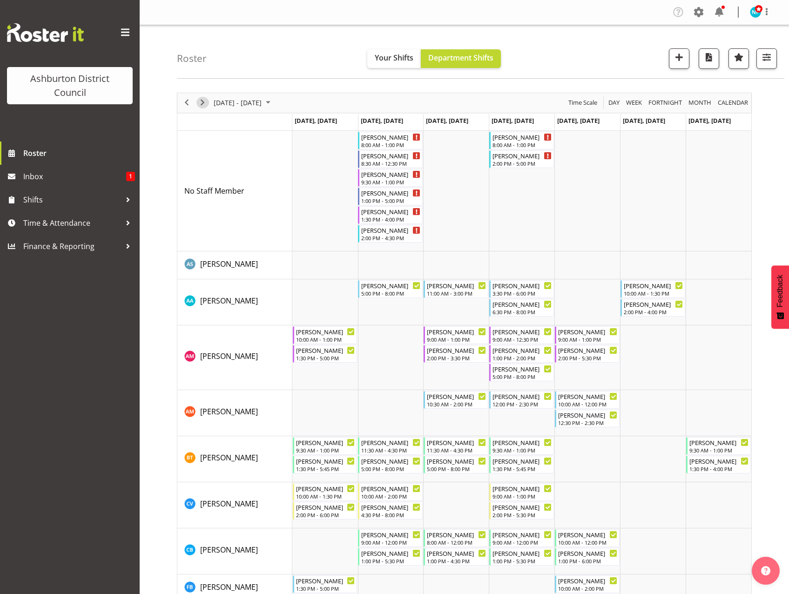
click at [204, 102] on span "Next" at bounding box center [202, 103] width 11 height 12
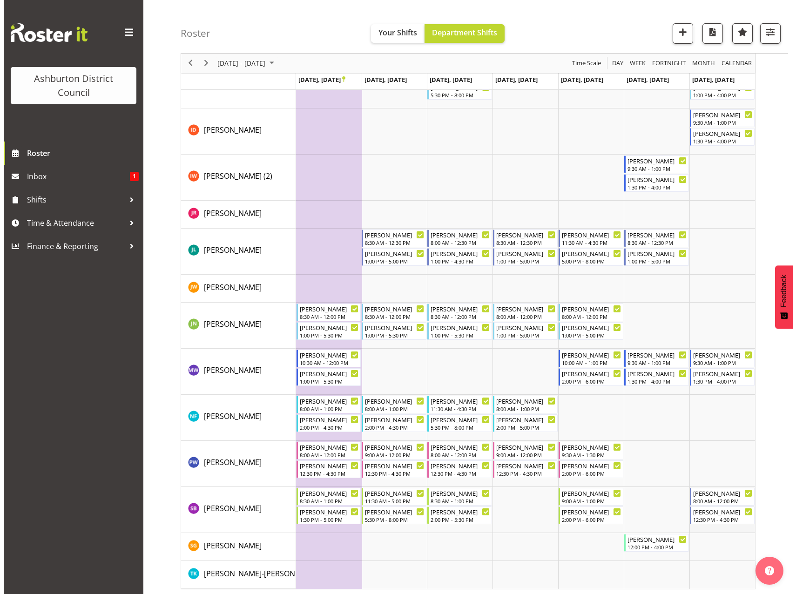
scroll to position [468, 0]
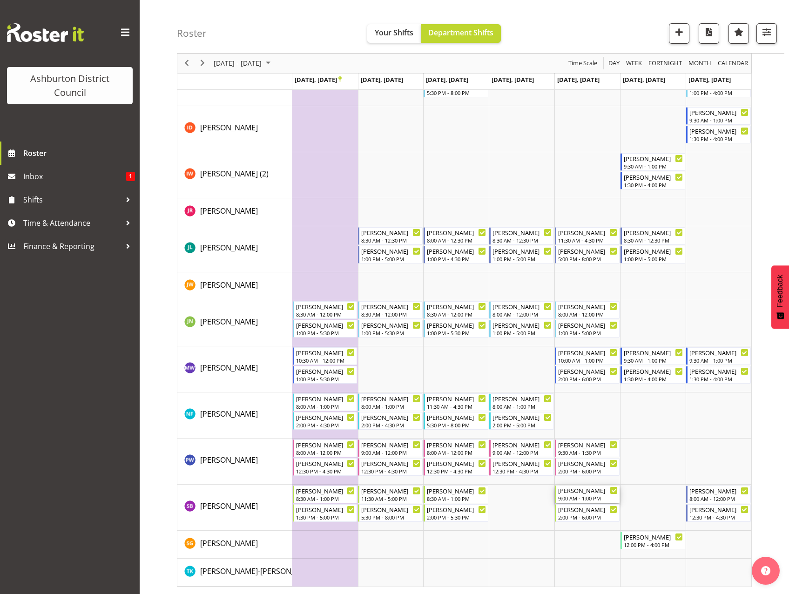
click at [588, 494] on div "[PERSON_NAME]" at bounding box center [588, 490] width 60 height 9
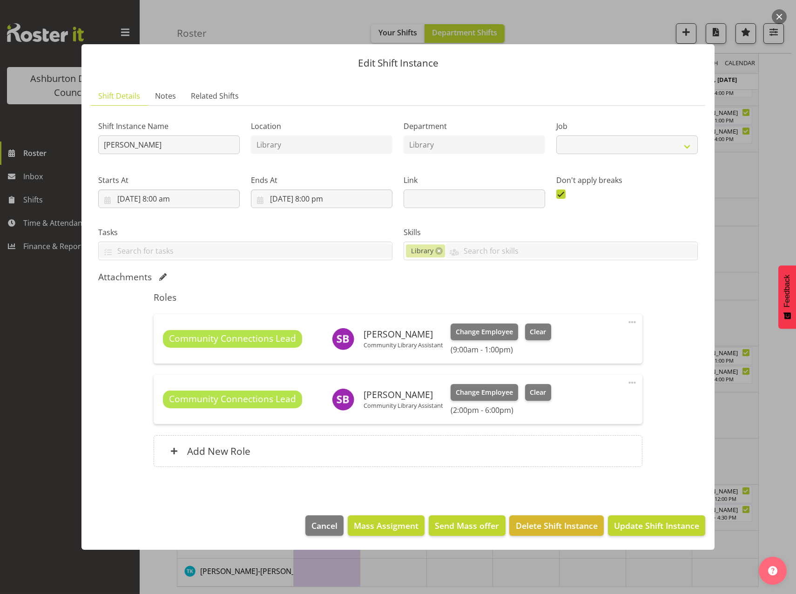
select select "6995"
click at [537, 335] on span "Clear" at bounding box center [538, 332] width 16 height 10
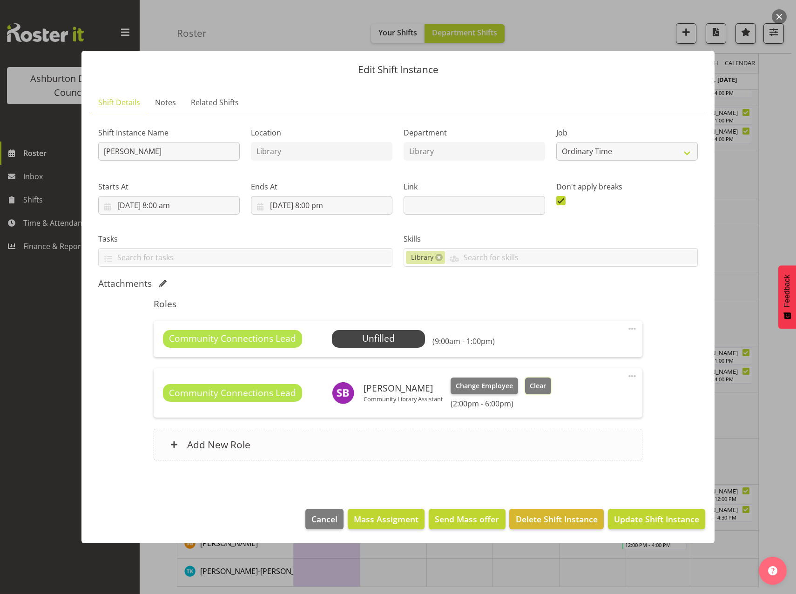
drag, startPoint x: 539, startPoint y: 387, endPoint x: 582, endPoint y: 437, distance: 66.1
click at [541, 388] on span "Clear" at bounding box center [538, 386] width 16 height 10
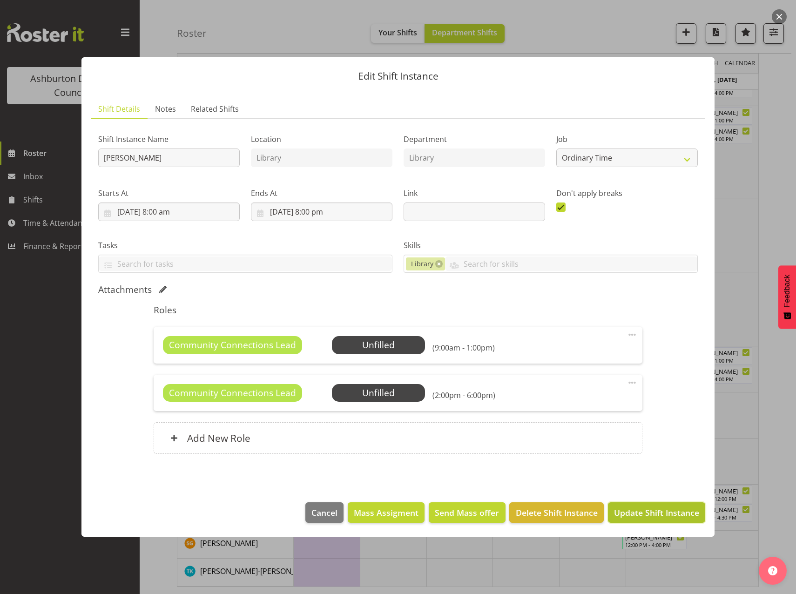
click at [666, 514] on span "Update Shift Instance" at bounding box center [656, 513] width 85 height 12
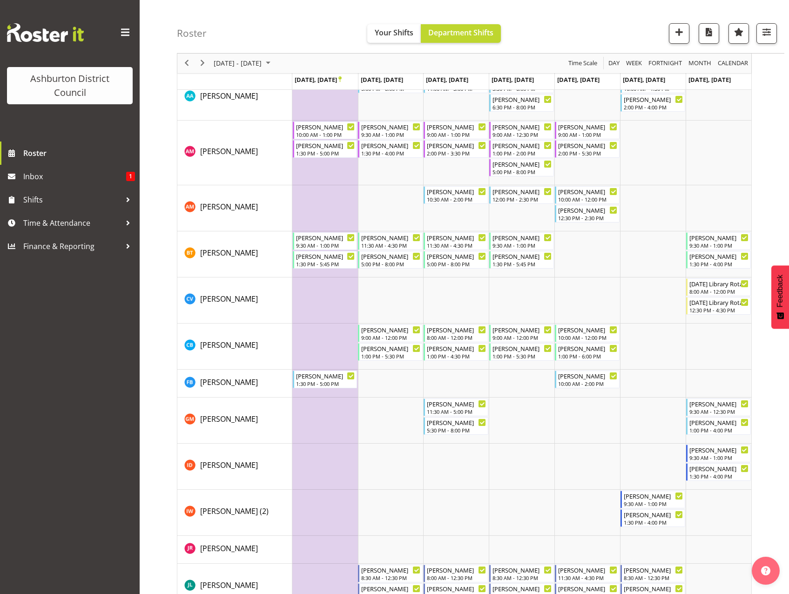
scroll to position [0, 0]
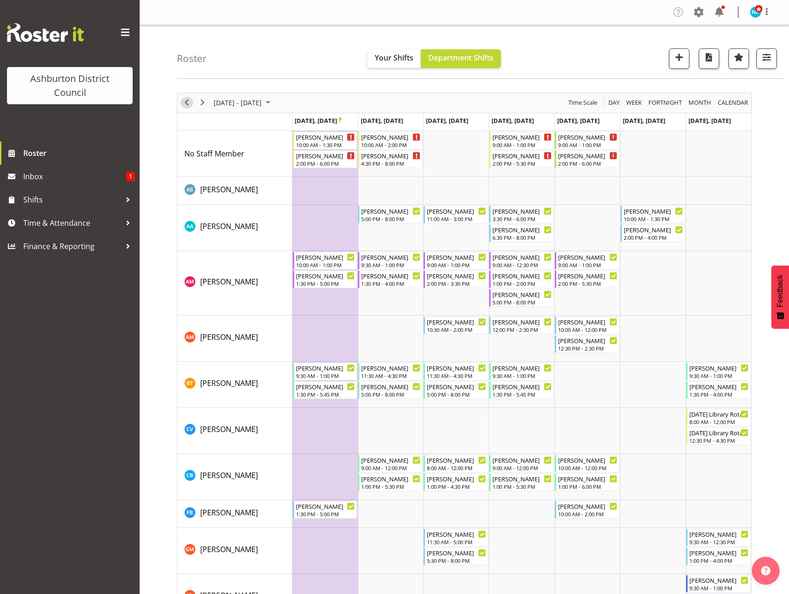
click at [185, 101] on span "Previous" at bounding box center [186, 103] width 11 height 12
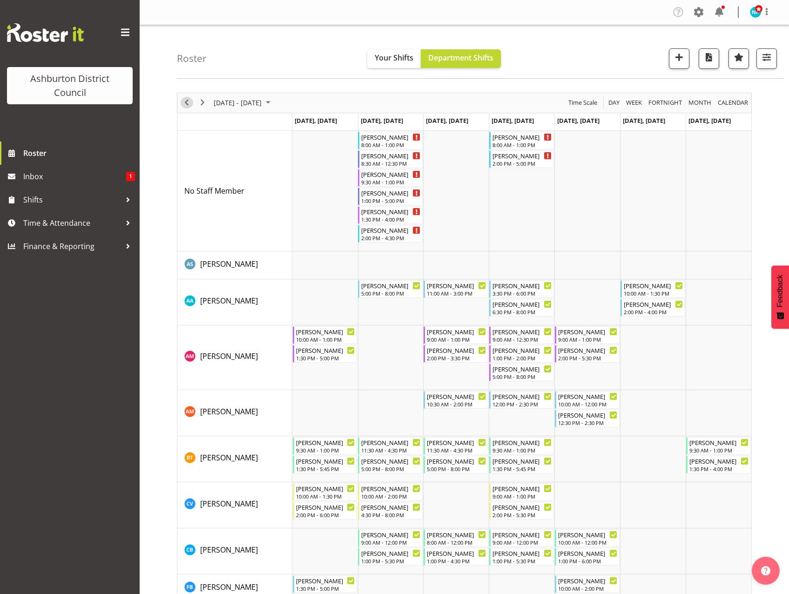
click at [185, 101] on span "Previous" at bounding box center [186, 103] width 11 height 12
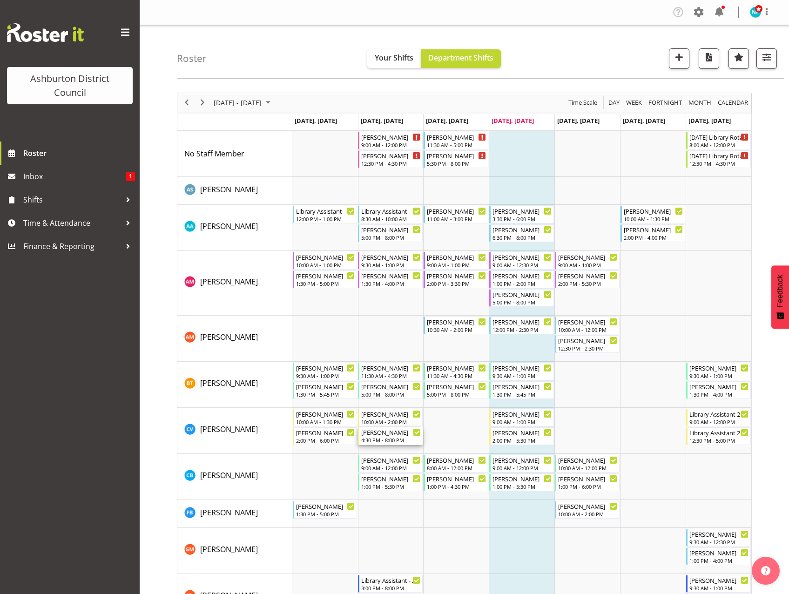
click at [375, 440] on div "4:30 PM - 8:00 PM" at bounding box center [391, 439] width 60 height 7
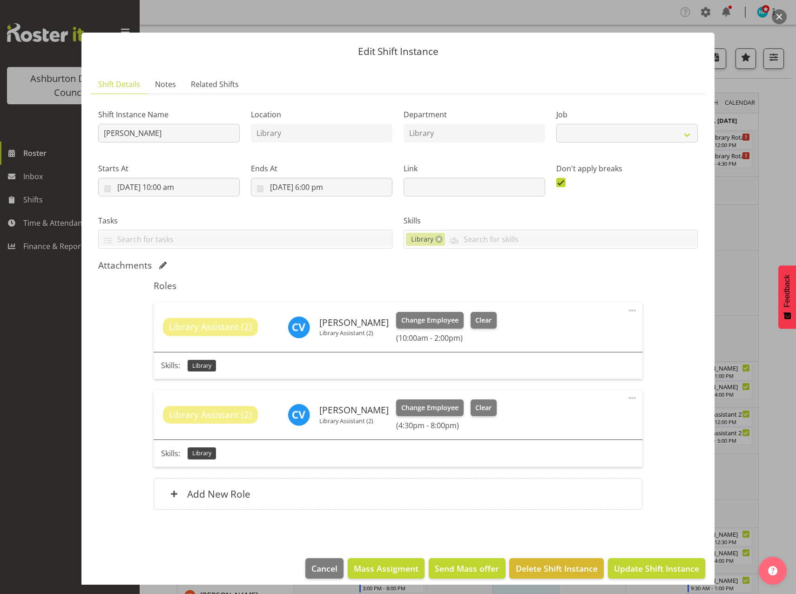
select select "6995"
click at [472, 401] on button "Clear" at bounding box center [484, 408] width 27 height 17
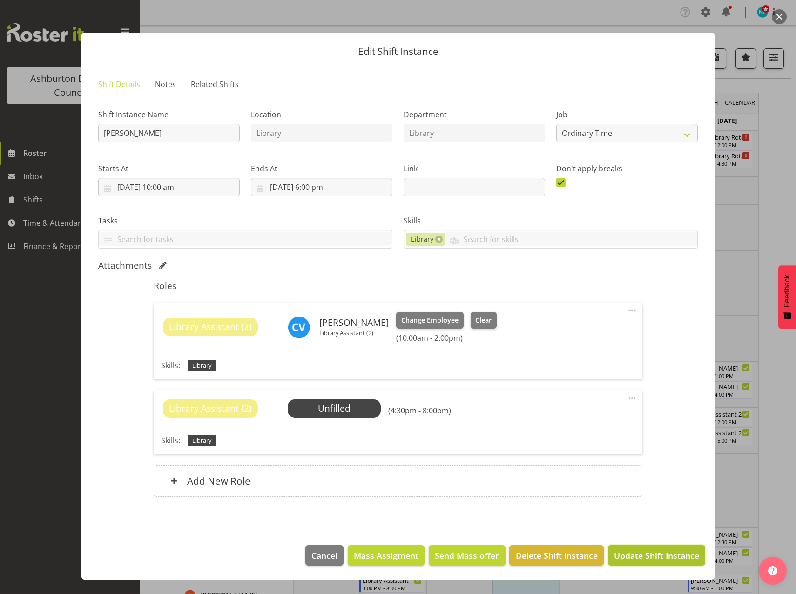
click at [646, 558] on span "Update Shift Instance" at bounding box center [656, 556] width 85 height 12
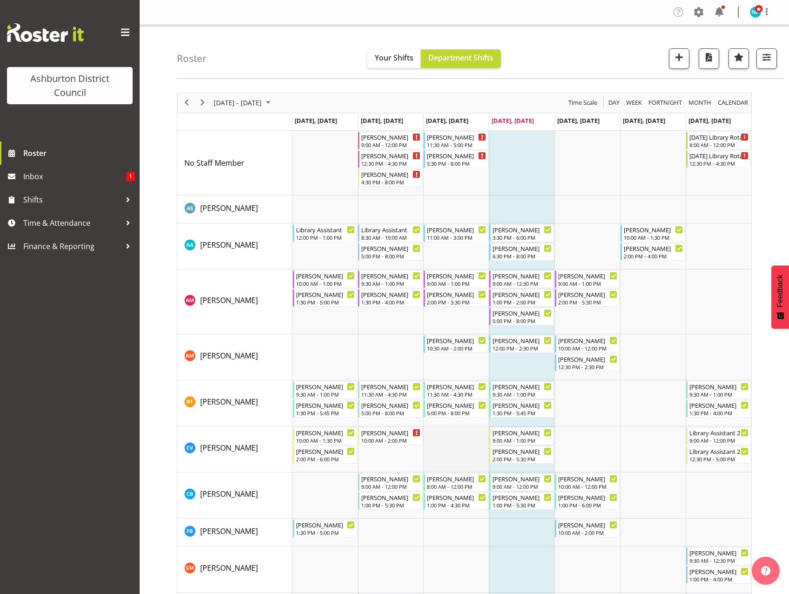
click at [461, 455] on td "Timeline Week of September 11, 2025" at bounding box center [456, 450] width 66 height 46
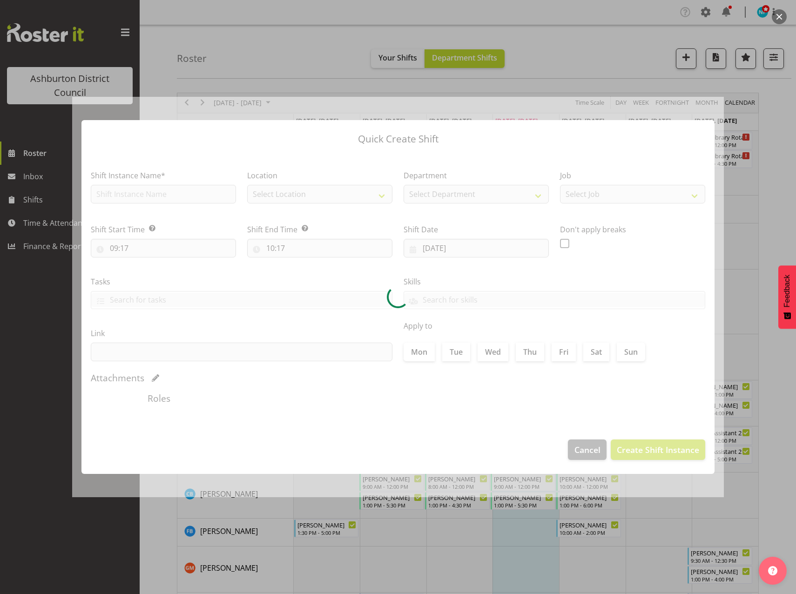
type input "[DATE]"
checkbox input "true"
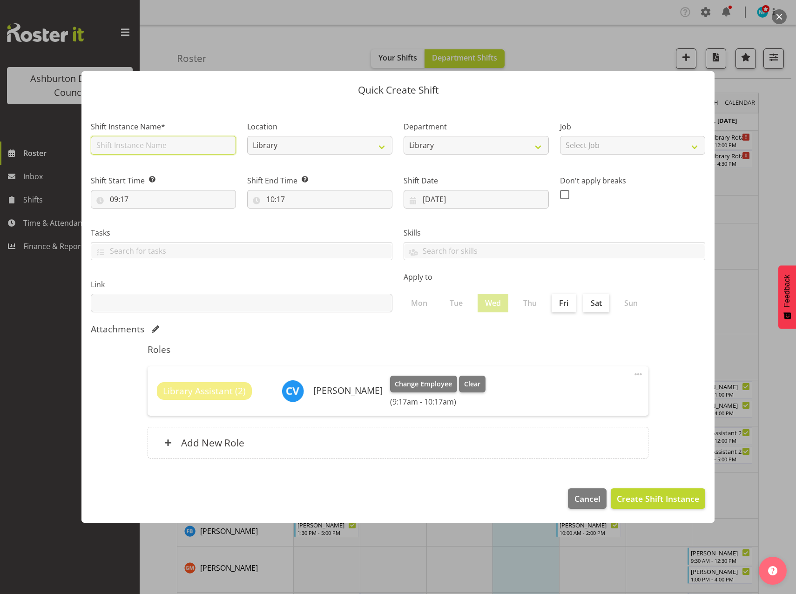
click at [143, 145] on input "text" at bounding box center [163, 145] width 145 height 19
type input "Library Assistant 2"
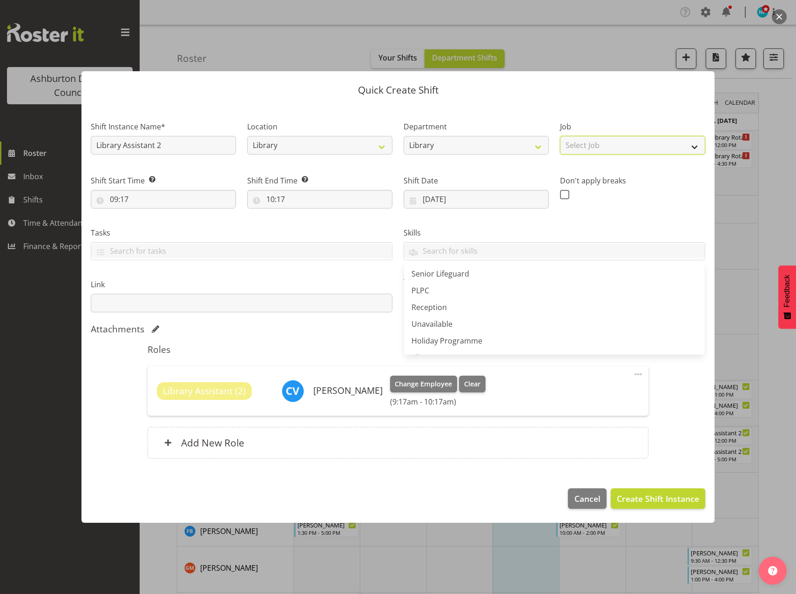
click at [640, 145] on select "Select Job Casual HDA - CSR HDA - EA Lifeguarding LTS- Alt Duties Ordinary Time…" at bounding box center [632, 145] width 145 height 19
select select "6995"
click at [560, 136] on select "Select Job Casual HDA - CSR HDA - EA Lifeguarding LTS- Alt Duties Ordinary Time…" at bounding box center [632, 145] width 145 height 19
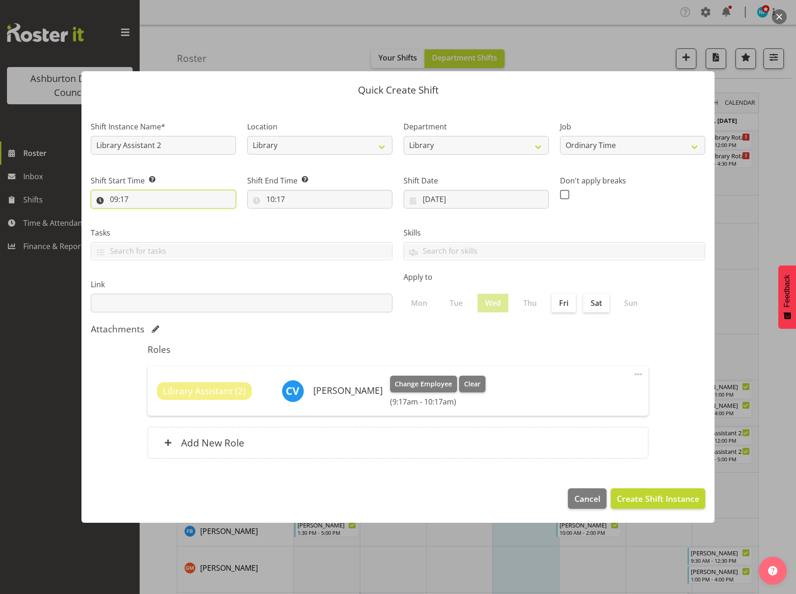
click at [116, 201] on input "09:17" at bounding box center [163, 199] width 145 height 19
click at [154, 224] on select "00 01 02 03 04 05 06 07 08 09 10 11 12 13 14 15 16 17 18 19 20 21 22 23" at bounding box center [154, 223] width 21 height 19
select select "16"
click at [144, 214] on select "00 01 02 03 04 05 06 07 08 09 10 11 12 13 14 15 16 17 18 19 20 21 22 23" at bounding box center [154, 223] width 21 height 19
type input "16:17"
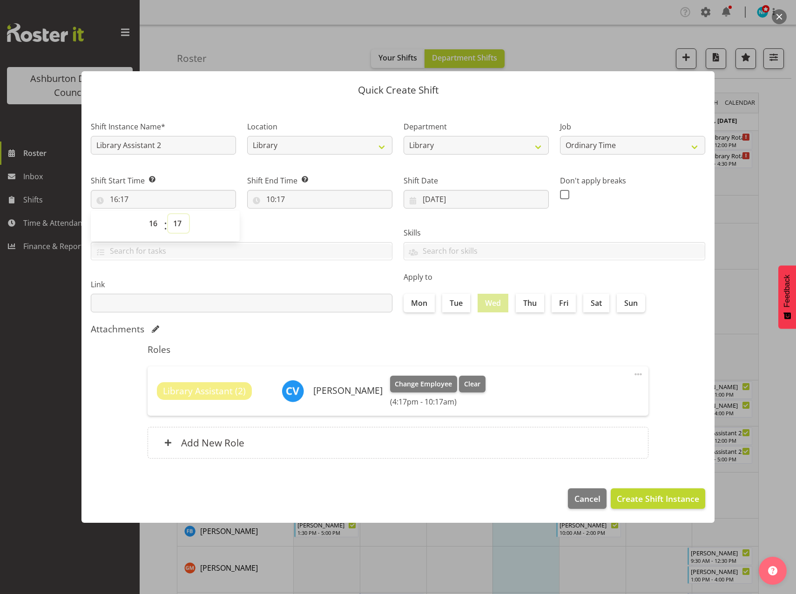
click at [179, 220] on select "00 01 02 03 04 05 06 07 08 09 10 11 12 13 14 15 16 17 18 19 20 21 22 23 24 25 2…" at bounding box center [178, 223] width 21 height 19
select select "30"
click at [168, 214] on select "00 01 02 03 04 05 06 07 08 09 10 11 12 13 14 15 16 17 18 19 20 21 22 23 24 25 2…" at bounding box center [178, 223] width 21 height 19
type input "16:30"
click at [272, 196] on input "10:17" at bounding box center [319, 199] width 145 height 19
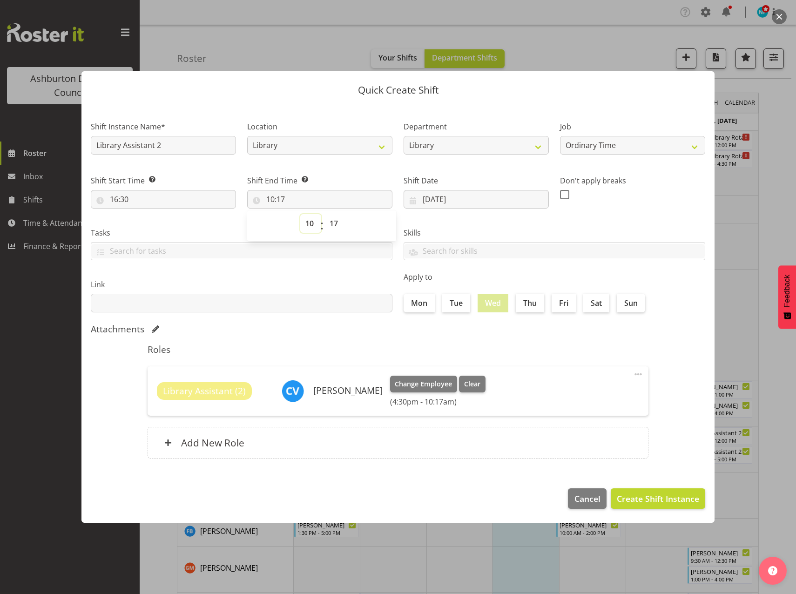
click at [309, 224] on select "00 01 02 03 04 05 06 07 08 09 10 11 12 13 14 15 16 17 18 19 20 21 22 23" at bounding box center [310, 223] width 21 height 19
select select "20"
click at [300, 214] on select "00 01 02 03 04 05 06 07 08 09 10 11 12 13 14 15 16 17 18 19 20 21 22 23" at bounding box center [310, 223] width 21 height 19
type input "20:17"
click at [332, 223] on select "00 01 02 03 04 05 06 07 08 09 10 11 12 13 14 15 16 17 18 19 20 21 22 23 24 25 2…" at bounding box center [335, 223] width 21 height 19
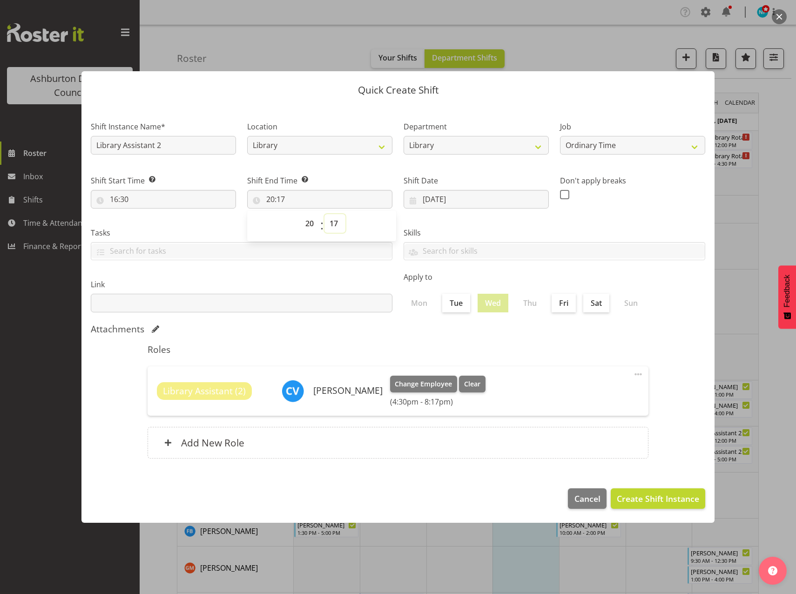
select select "0"
click at [325, 214] on select "00 01 02 03 04 05 06 07 08 09 10 11 12 13 14 15 16 17 18 19 20 21 22 23 24 25 2…" at bounding box center [335, 223] width 21 height 19
type input "20:00"
click at [332, 485] on footer "Cancel Create Shift Instance" at bounding box center [398, 501] width 633 height 44
click at [646, 496] on span "Create Shift Instance" at bounding box center [658, 499] width 82 height 12
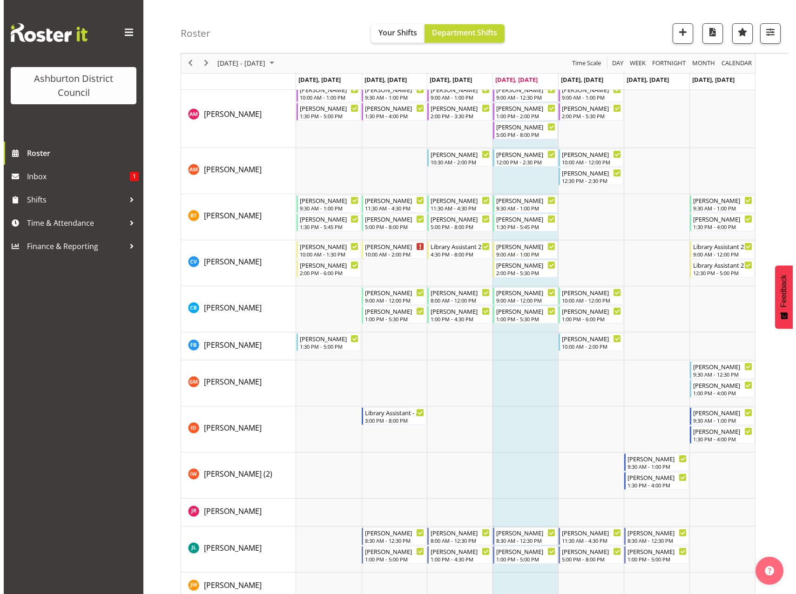
scroll to position [326, 0]
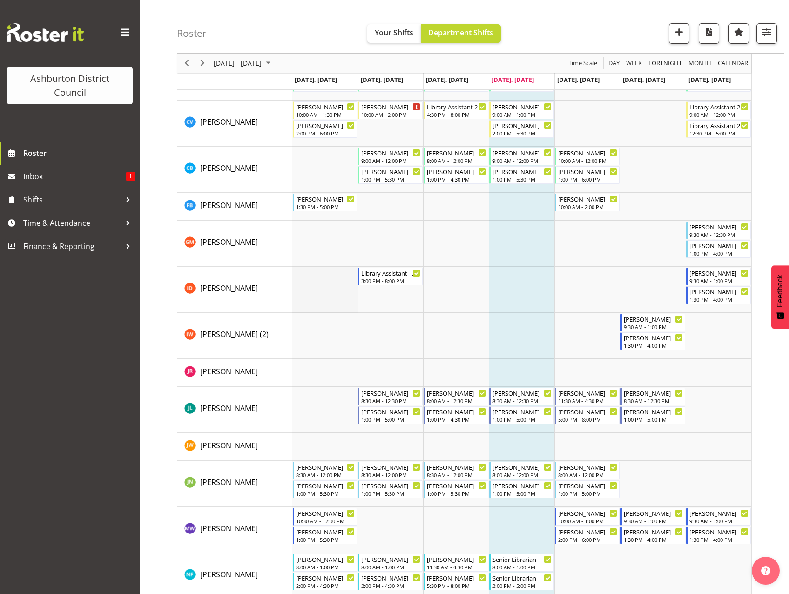
click at [323, 296] on td "Timeline Week of September 11, 2025" at bounding box center [325, 290] width 66 height 46
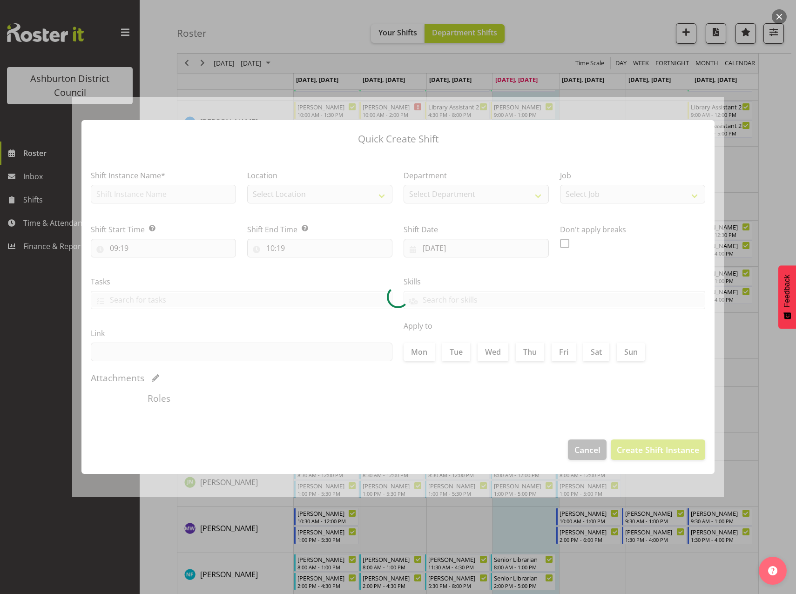
type input "[DATE]"
checkbox input "true"
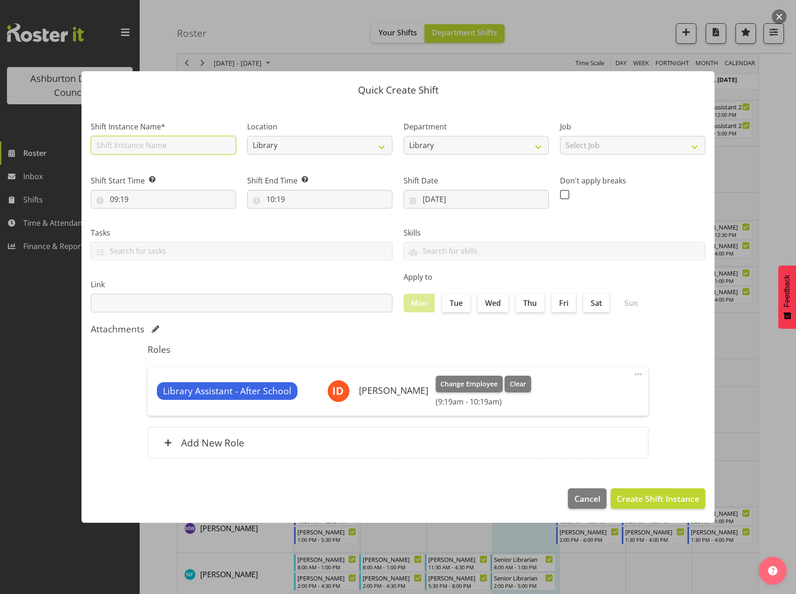
click at [174, 142] on input "text" at bounding box center [163, 145] width 145 height 19
type input "Library Assistant - After School"
click at [632, 150] on select "Select Job Casual HDA - CSR HDA - EA Lifeguarding LTS- Alt Duties Ordinary Time…" at bounding box center [632, 145] width 145 height 19
select select "6995"
click at [560, 136] on select "Select Job Casual HDA - CSR HDA - EA Lifeguarding LTS- Alt Duties Ordinary Time…" at bounding box center [632, 145] width 145 height 19
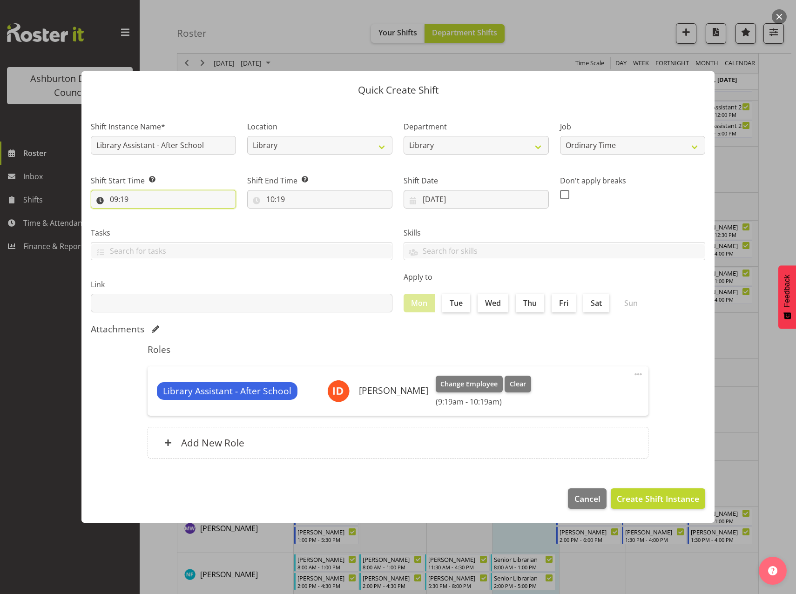
click at [110, 197] on input "09:19" at bounding box center [163, 199] width 145 height 19
click at [155, 221] on select "00 01 02 03 04 05 06 07 08 09 10 11 12 13 14 15 16 17 18 19 20 21 22 23" at bounding box center [154, 223] width 21 height 19
select select "17"
click at [144, 214] on select "00 01 02 03 04 05 06 07 08 09 10 11 12 13 14 15 16 17 18 19 20 21 22 23" at bounding box center [154, 223] width 21 height 19
type input "17:19"
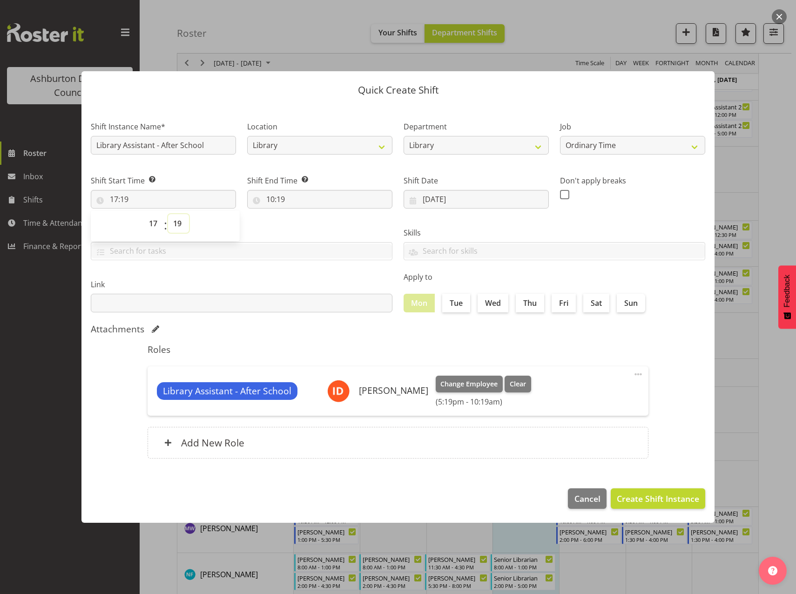
click at [183, 225] on select "00 01 02 03 04 05 06 07 08 09 10 11 12 13 14 15 16 17 18 19 20 21 22 23 24 25 2…" at bounding box center [178, 223] width 21 height 19
select select "0"
click at [168, 214] on select "00 01 02 03 04 05 06 07 08 09 10 11 12 13 14 15 16 17 18 19 20 21 22 23 24 25 2…" at bounding box center [178, 223] width 21 height 19
type input "17:00"
click at [271, 201] on input "10:19" at bounding box center [319, 199] width 145 height 19
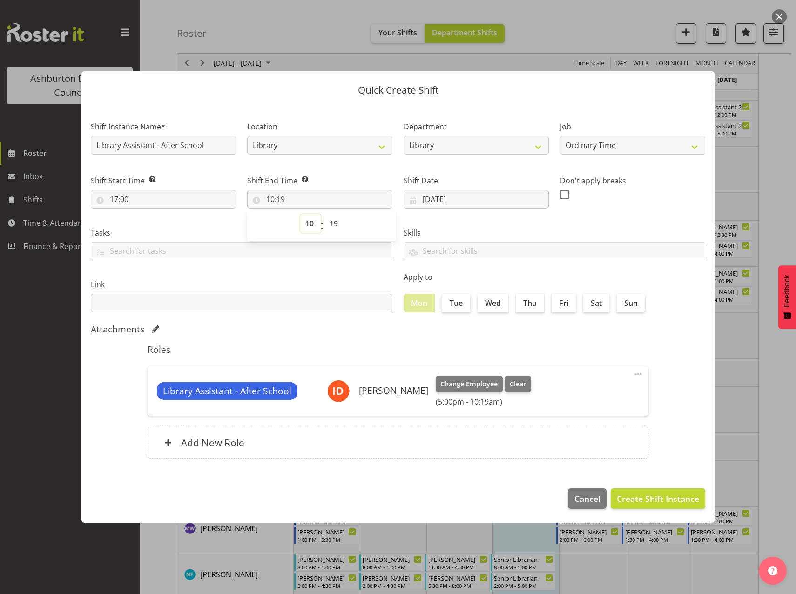
click at [307, 223] on select "00 01 02 03 04 05 06 07 08 09 10 11 12 13 14 15 16 17 18 19 20 21 22 23" at bounding box center [310, 223] width 21 height 19
select select "18"
click at [300, 214] on select "00 01 02 03 04 05 06 07 08 09 10 11 12 13 14 15 16 17 18 19 20 21 22 23" at bounding box center [310, 223] width 21 height 19
type input "18:19"
click at [332, 223] on select "00 01 02 03 04 05 06 07 08 09 10 11 12 13 14 15 16 17 18 19 20 21 22 23 24 25 2…" at bounding box center [335, 223] width 21 height 19
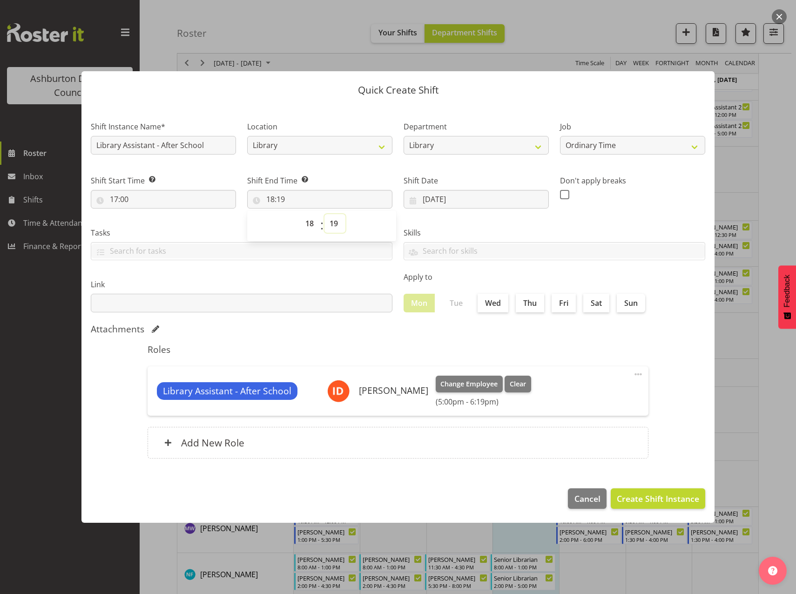
select select "0"
click at [325, 214] on select "00 01 02 03 04 05 06 07 08 09 10 11 12 13 14 15 16 17 18 19 20 21 22 23 24 25 2…" at bounding box center [335, 223] width 21 height 19
type input "18:00"
click at [658, 496] on span "Create Shift Instance" at bounding box center [658, 499] width 82 height 12
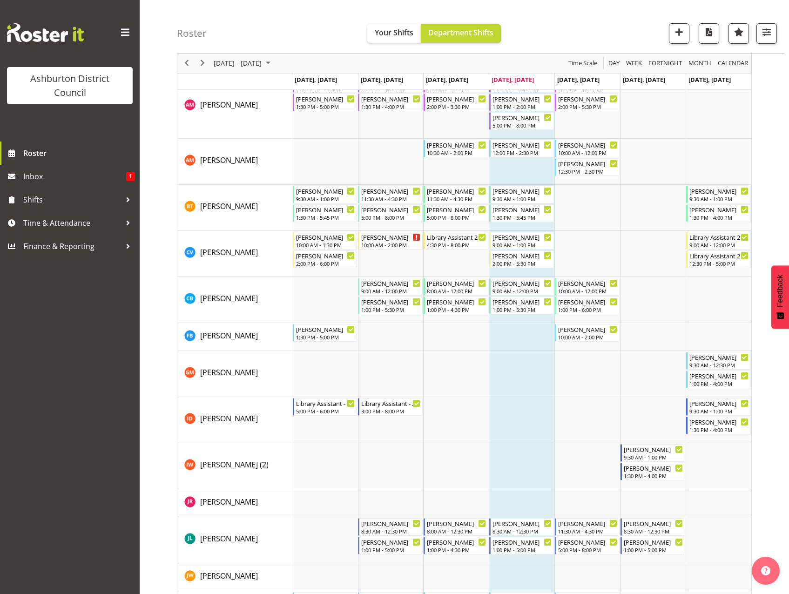
scroll to position [428, 0]
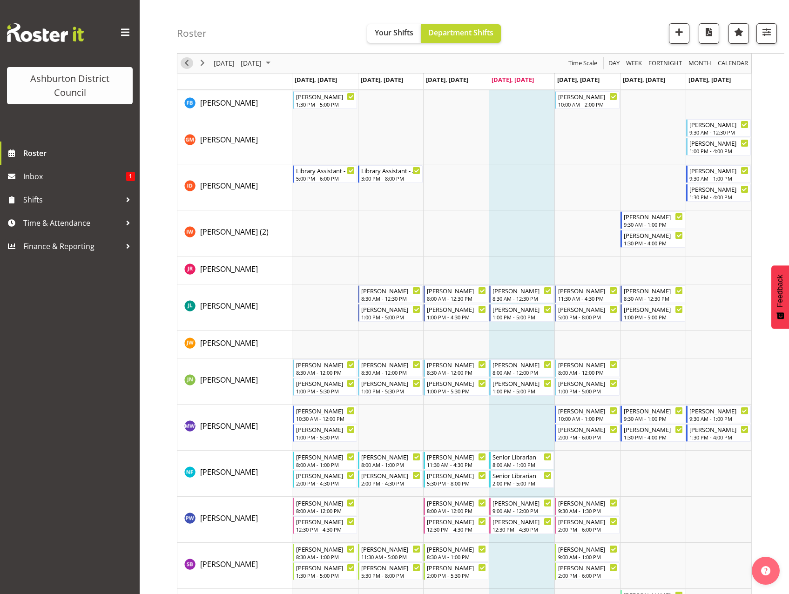
click at [184, 63] on span "Previous" at bounding box center [186, 64] width 11 height 12
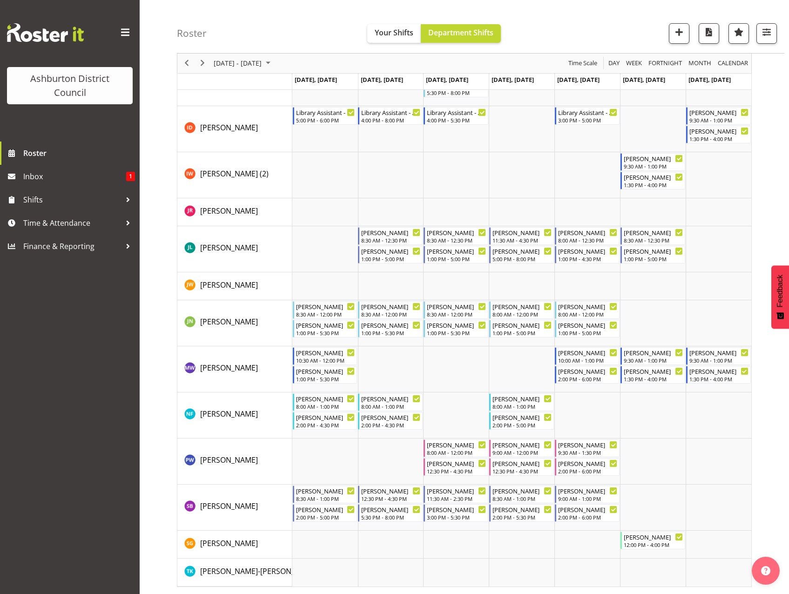
scroll to position [459, 0]
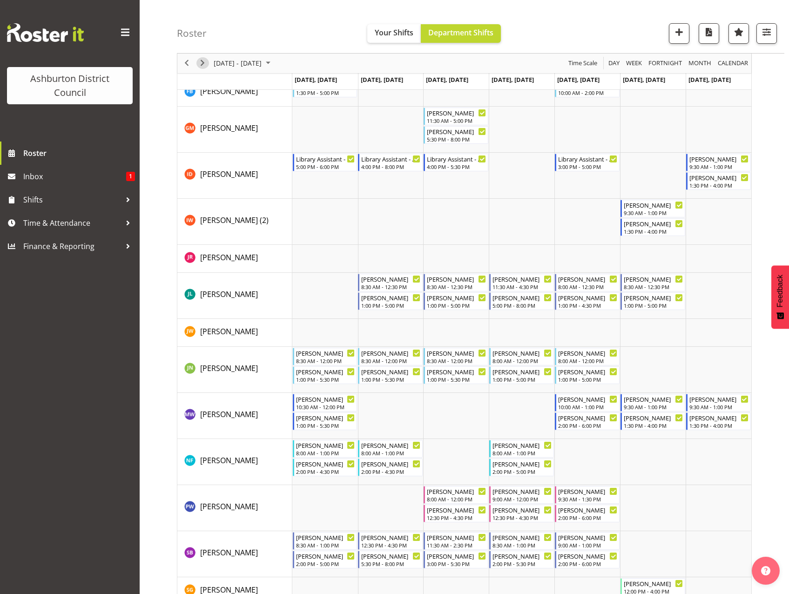
click at [206, 65] on span "Next" at bounding box center [202, 64] width 11 height 12
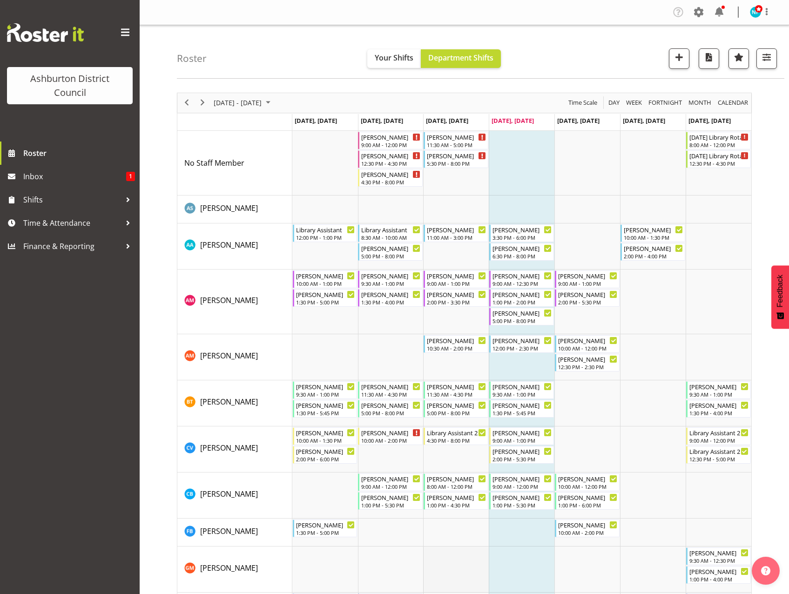
scroll to position [140, 0]
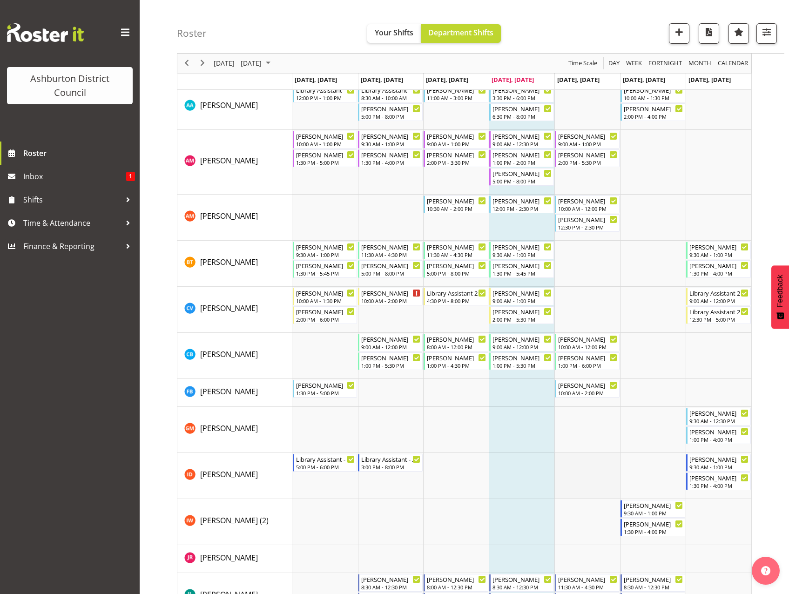
click at [588, 470] on td "Timeline Week of September 11, 2025" at bounding box center [588, 476] width 66 height 46
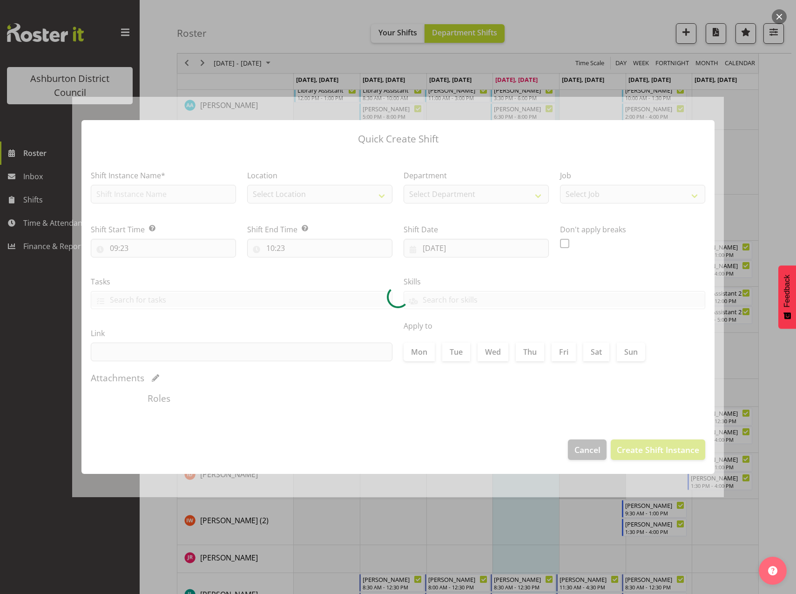
type input "[DATE]"
checkbox input "true"
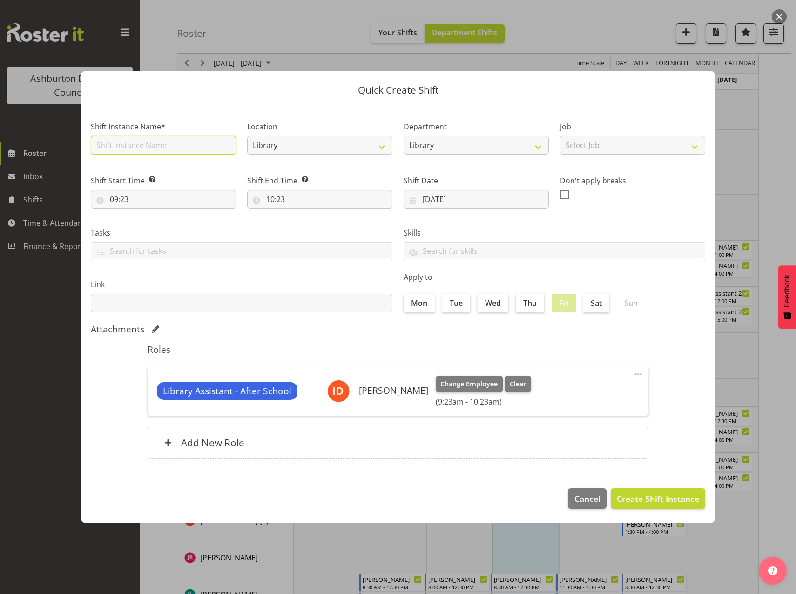
click at [181, 148] on input "text" at bounding box center [163, 145] width 145 height 19
type input "Library Assistant - After School"
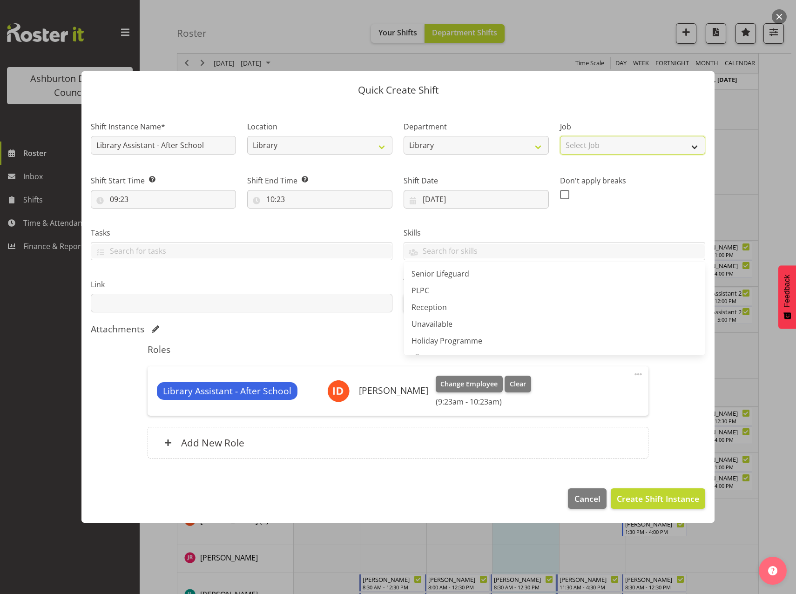
click at [595, 144] on select "Select Job Casual HDA - CSR HDA - EA Lifeguarding LTS- Alt Duties Ordinary Time…" at bounding box center [632, 145] width 145 height 19
select select "6995"
click at [560, 136] on select "Select Job Casual HDA - CSR HDA - EA Lifeguarding LTS- Alt Duties Ordinary Time…" at bounding box center [632, 145] width 145 height 19
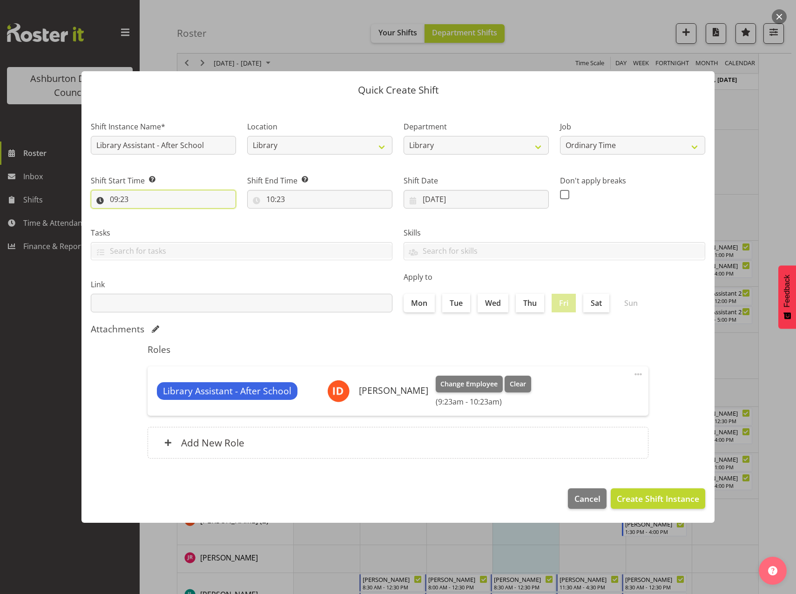
click at [109, 197] on input "09:23" at bounding box center [163, 199] width 145 height 19
click at [151, 223] on select "00 01 02 03 04 05 06 07 08 09 10 11 12 13 14 15 16 17 18 19 20 21 22 23" at bounding box center [154, 223] width 21 height 19
select select "17"
click at [144, 214] on select "00 01 02 03 04 05 06 07 08 09 10 11 12 13 14 15 16 17 18 19 20 21 22 23" at bounding box center [154, 223] width 21 height 19
type input "17:23"
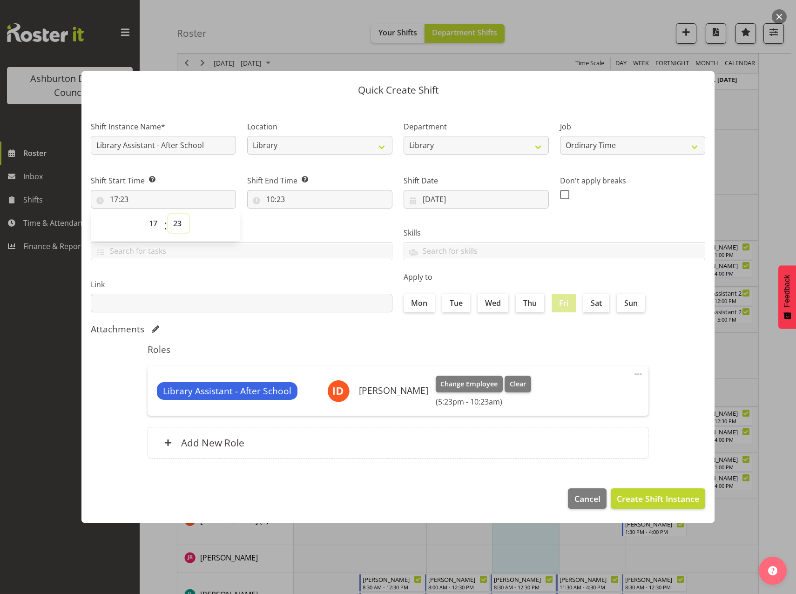
click at [180, 224] on select "00 01 02 03 04 05 06 07 08 09 10 11 12 13 14 15 16 17 18 19 20 21 22 23 24 25 2…" at bounding box center [178, 223] width 21 height 19
select select "0"
click at [168, 214] on select "00 01 02 03 04 05 06 07 08 09 10 11 12 13 14 15 16 17 18 19 20 21 22 23 24 25 2…" at bounding box center [178, 223] width 21 height 19
type input "17:00"
click at [269, 191] on input "10:23" at bounding box center [319, 199] width 145 height 19
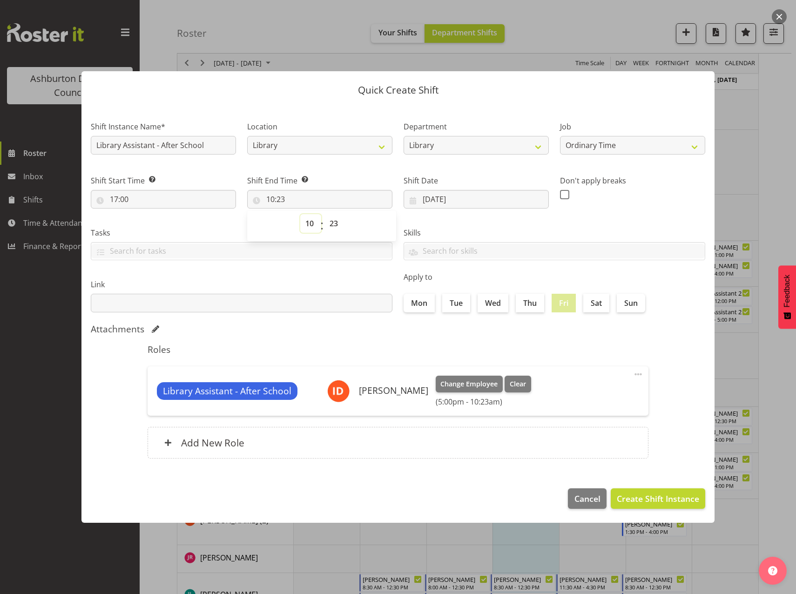
click at [308, 220] on select "00 01 02 03 04 05 06 07 08 09 10 11 12 13 14 15 16 17 18 19 20 21 22 23" at bounding box center [310, 223] width 21 height 19
select select "17"
click at [300, 214] on select "00 01 02 03 04 05 06 07 08 09 10 11 12 13 14 15 16 17 18 19 20 21 22 23" at bounding box center [310, 223] width 21 height 19
type input "17:23"
click at [333, 223] on select "00 01 02 03 04 05 06 07 08 09 10 11 12 13 14 15 16 17 18 19 20 21 22 23 24 25 2…" at bounding box center [335, 223] width 21 height 19
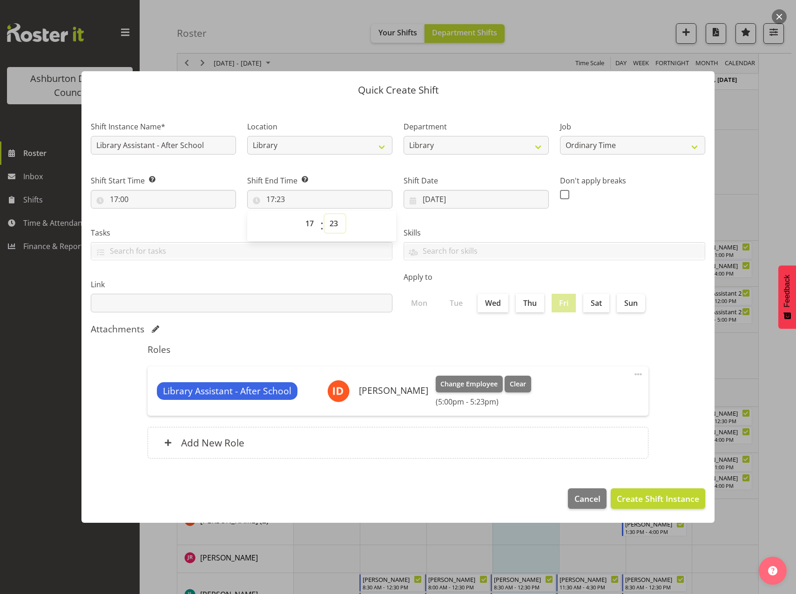
select select "0"
click at [325, 214] on select "00 01 02 03 04 05 06 07 08 09 10 11 12 13 14 15 16 17 18 19 20 21 22 23 24 25 2…" at bounding box center [335, 223] width 21 height 19
type input "17:00"
click at [116, 197] on input "17:00" at bounding box center [163, 199] width 145 height 19
click at [149, 223] on select "00 01 02 03 04 05 06 07 08 09 10 11 12 13 14 15 16 17 18 19 20 21 22 23" at bounding box center [154, 223] width 21 height 19
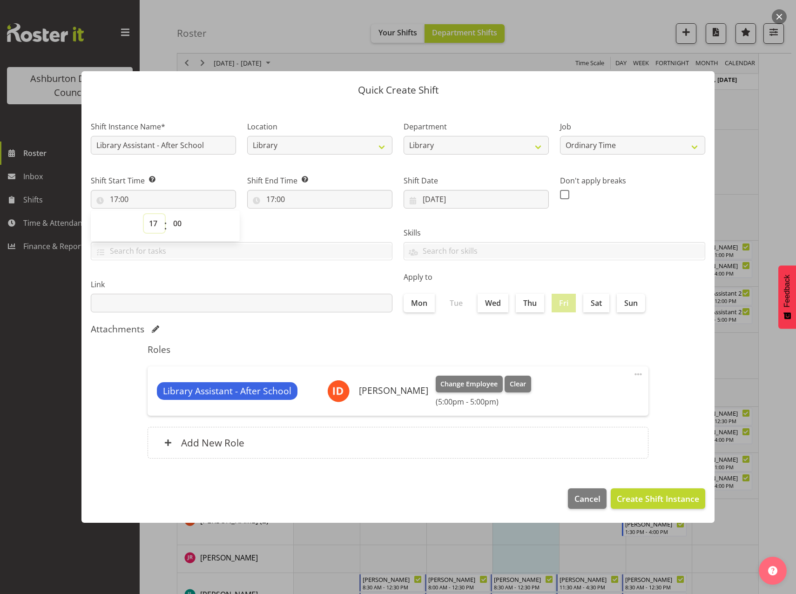
select select "15"
click at [144, 214] on select "00 01 02 03 04 05 06 07 08 09 10 11 12 13 14 15 16 17 18 19 20 21 22 23" at bounding box center [154, 223] width 21 height 19
type input "15:00"
click at [312, 481] on footer "Cancel Create Shift Instance" at bounding box center [398, 501] width 633 height 44
click at [636, 502] on span "Create Shift Instance" at bounding box center [658, 499] width 82 height 12
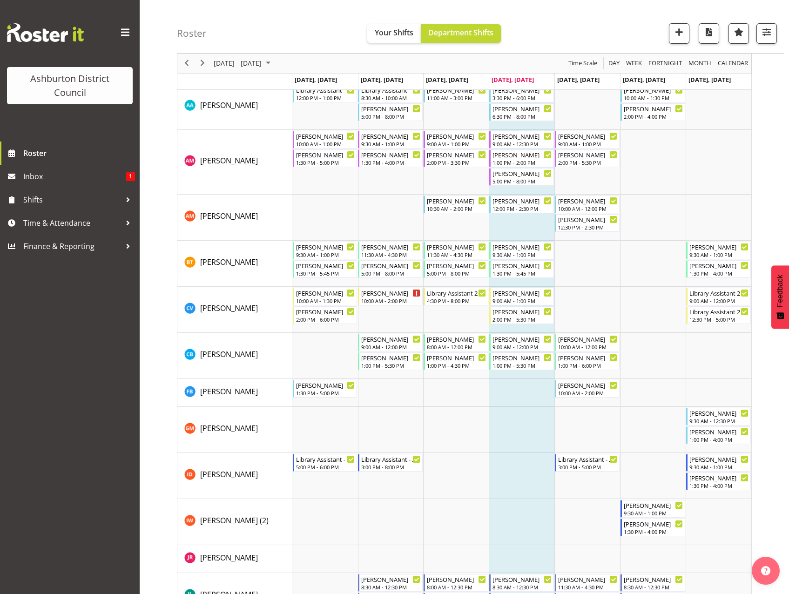
scroll to position [0, 0]
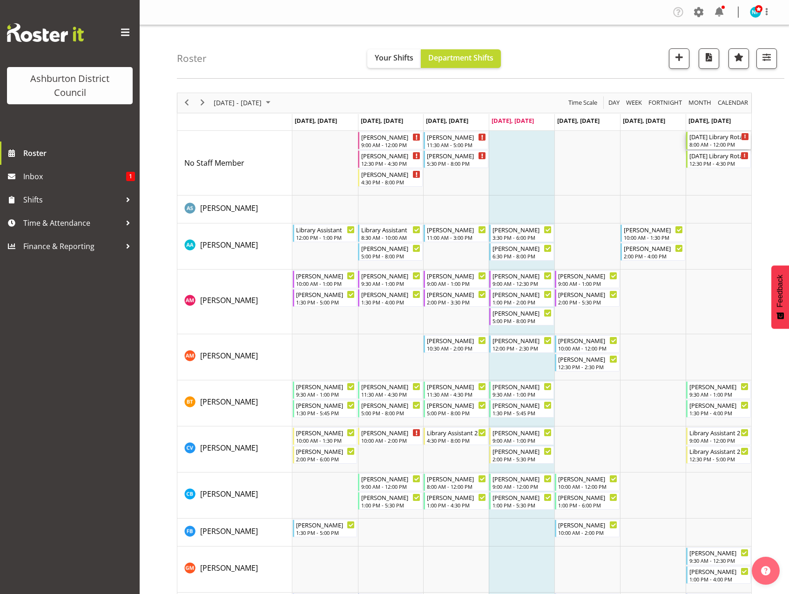
click at [699, 136] on div "[DATE] Library Rotation" at bounding box center [720, 136] width 60 height 9
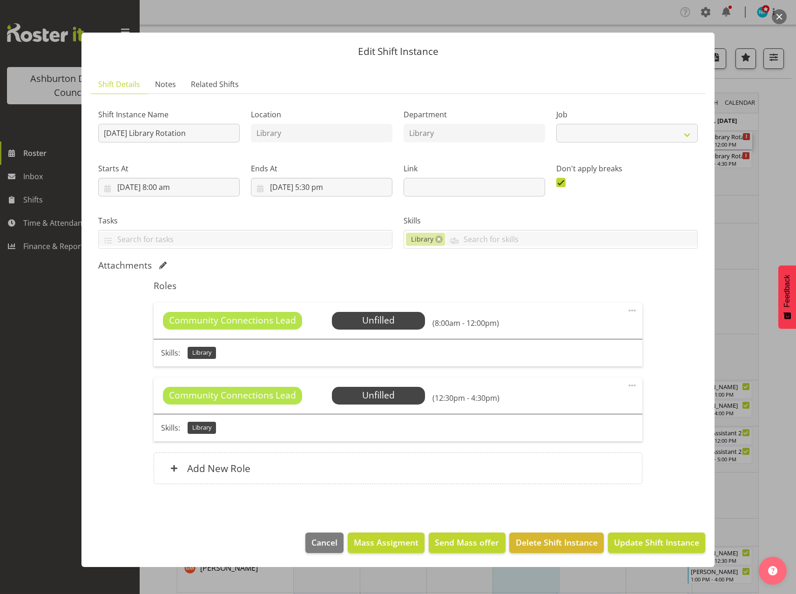
select select "6995"
click at [320, 551] on button "Cancel" at bounding box center [325, 543] width 38 height 20
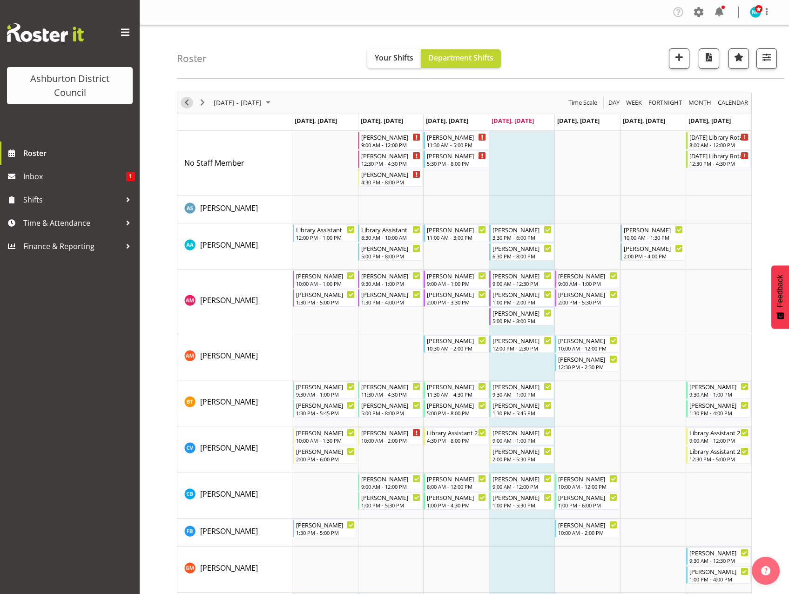
click at [182, 103] on span "Previous" at bounding box center [186, 103] width 11 height 12
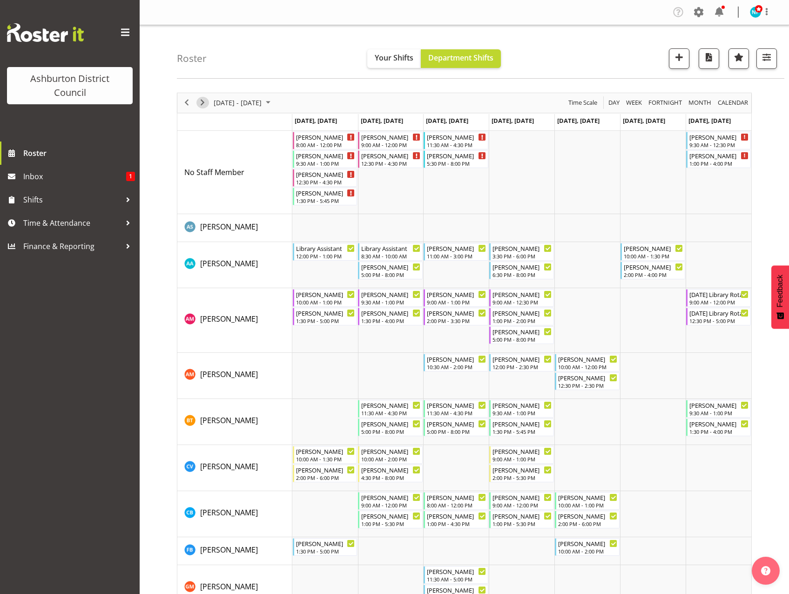
click at [200, 107] on span "Next" at bounding box center [202, 103] width 11 height 12
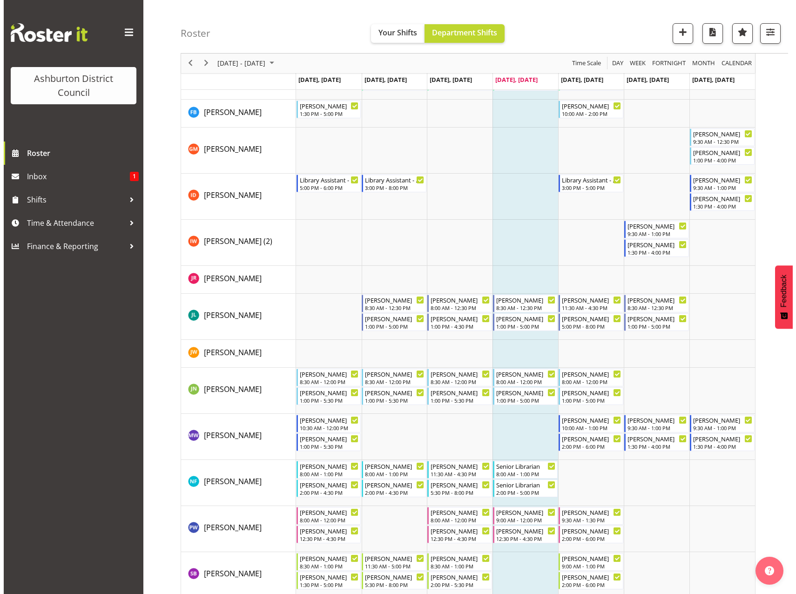
scroll to position [466, 0]
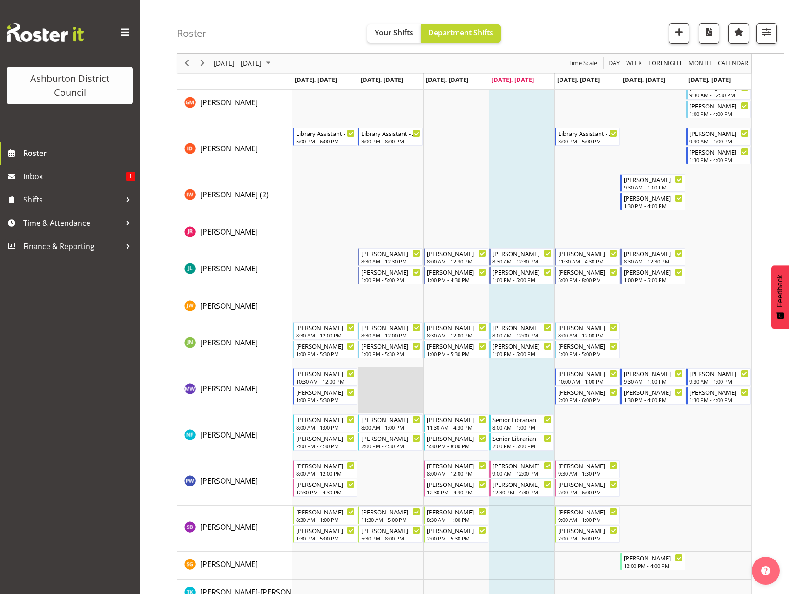
click at [389, 393] on td "Timeline Week of September 11, 2025" at bounding box center [391, 390] width 66 height 46
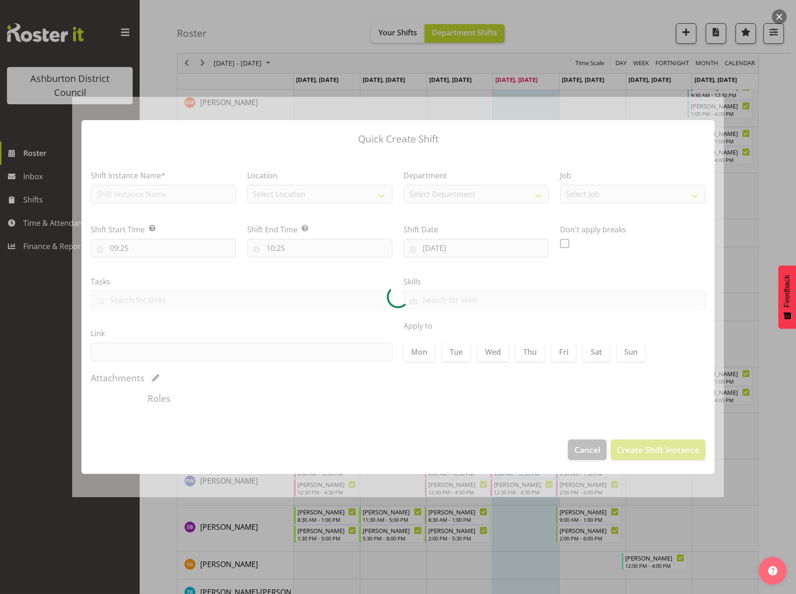
type input "[DATE]"
checkbox input "true"
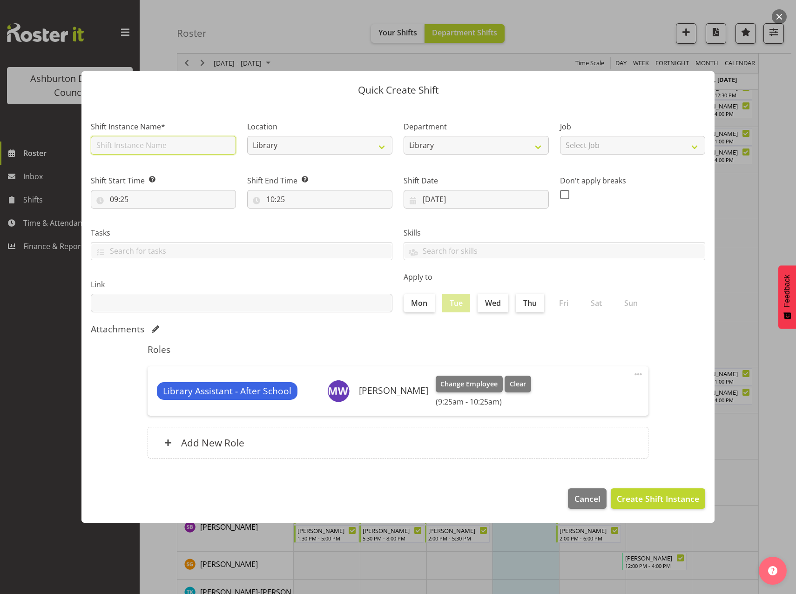
click at [155, 148] on input "text" at bounding box center [163, 145] width 145 height 19
type input "Library Assistant - After School"
click at [645, 146] on select "Select Job Casual HDA - CSR HDA - EA Lifeguarding LTS- Alt Duties Ordinary Time…" at bounding box center [632, 145] width 145 height 19
select select "6995"
click at [560, 136] on select "Select Job Casual HDA - CSR HDA - EA Lifeguarding LTS- Alt Duties Ordinary Time…" at bounding box center [632, 145] width 145 height 19
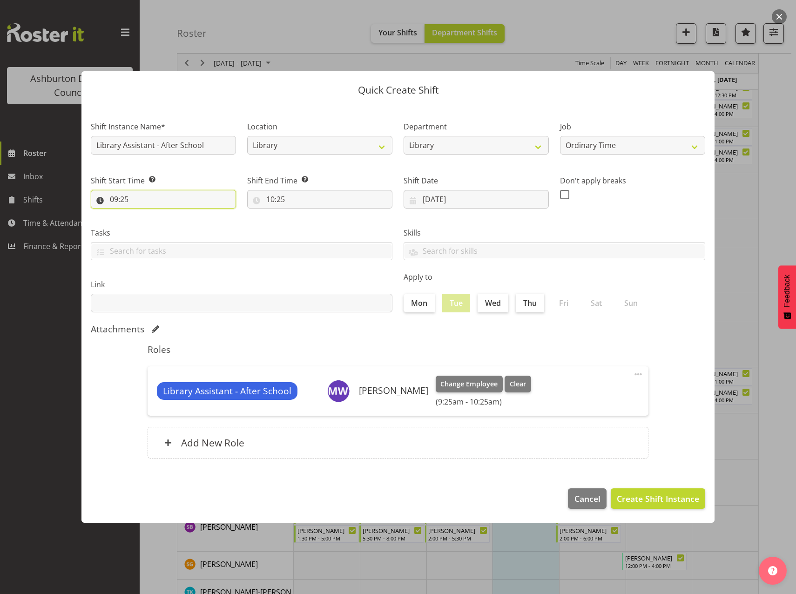
click at [114, 196] on input "09:25" at bounding box center [163, 199] width 145 height 19
click at [150, 225] on select "00 01 02 03 04 05 06 07 08 09 10 11 12 13 14 15 16 17 18 19 20 21 22 23" at bounding box center [154, 223] width 21 height 19
select select "17"
click at [144, 214] on select "00 01 02 03 04 05 06 07 08 09 10 11 12 13 14 15 16 17 18 19 20 21 22 23" at bounding box center [154, 223] width 21 height 19
type input "17:25"
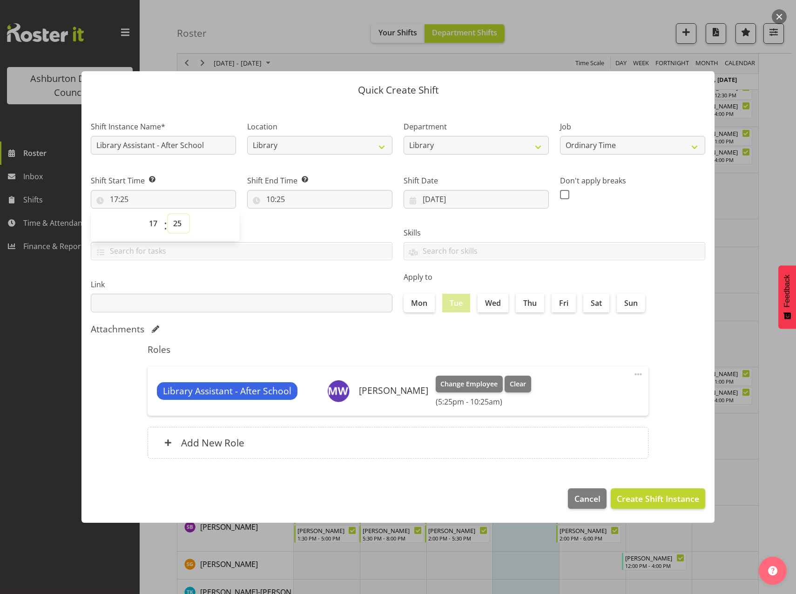
click at [180, 222] on select "00 01 02 03 04 05 06 07 08 09 10 11 12 13 14 15 16 17 18 19 20 21 22 23 24 25 2…" at bounding box center [178, 223] width 21 height 19
select select "0"
click at [168, 214] on select "00 01 02 03 04 05 06 07 08 09 10 11 12 13 14 15 16 17 18 19 20 21 22 23 24 25 2…" at bounding box center [178, 223] width 21 height 19
type input "17:00"
click at [271, 202] on input "10:25" at bounding box center [319, 199] width 145 height 19
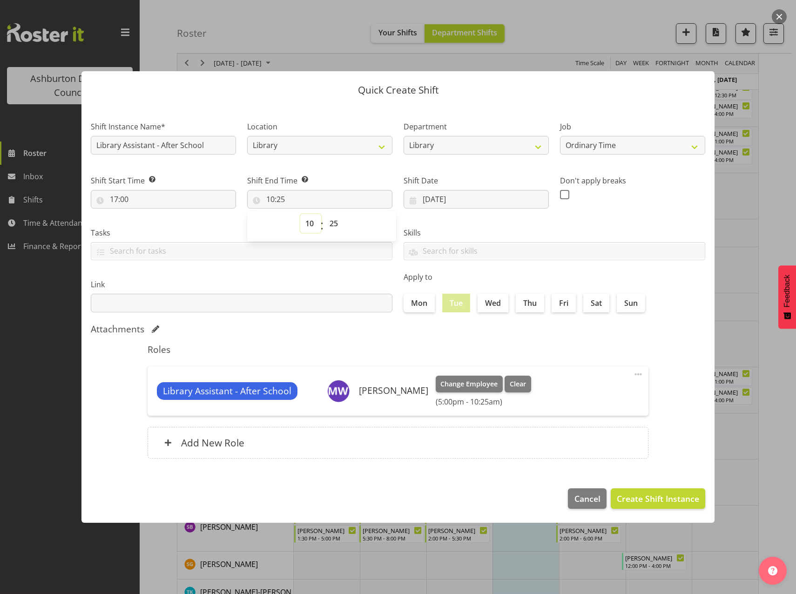
click at [306, 224] on select "00 01 02 03 04 05 06 07 08 09 10 11 12 13 14 15 16 17 18 19 20 21 22 23" at bounding box center [310, 223] width 21 height 19
select select "20"
click at [300, 214] on select "00 01 02 03 04 05 06 07 08 09 10 11 12 13 14 15 16 17 18 19 20 21 22 23" at bounding box center [310, 223] width 21 height 19
type input "20:25"
click at [337, 223] on select "00 01 02 03 04 05 06 07 08 09 10 11 12 13 14 15 16 17 18 19 20 21 22 23 24 25 2…" at bounding box center [335, 223] width 21 height 19
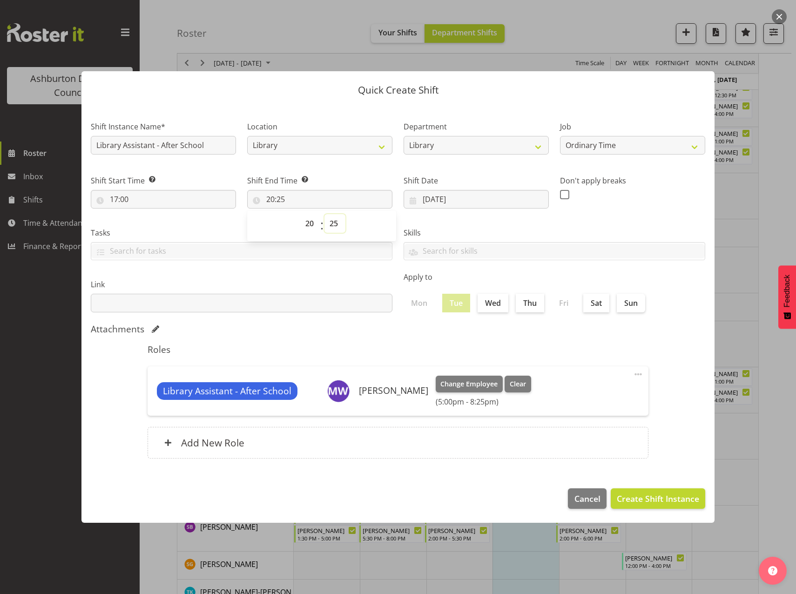
select select "0"
click at [325, 214] on select "00 01 02 03 04 05 06 07 08 09 10 11 12 13 14 15 16 17 18 19 20 21 22 23 24 25 2…" at bounding box center [335, 223] width 21 height 19
type input "20:00"
click at [115, 199] on input "17:00" at bounding box center [163, 199] width 145 height 19
click at [151, 228] on select "00 01 02 03 04 05 06 07 08 09 10 11 12 13 14 15 16 17 18 19 20 21 22 23" at bounding box center [154, 223] width 21 height 19
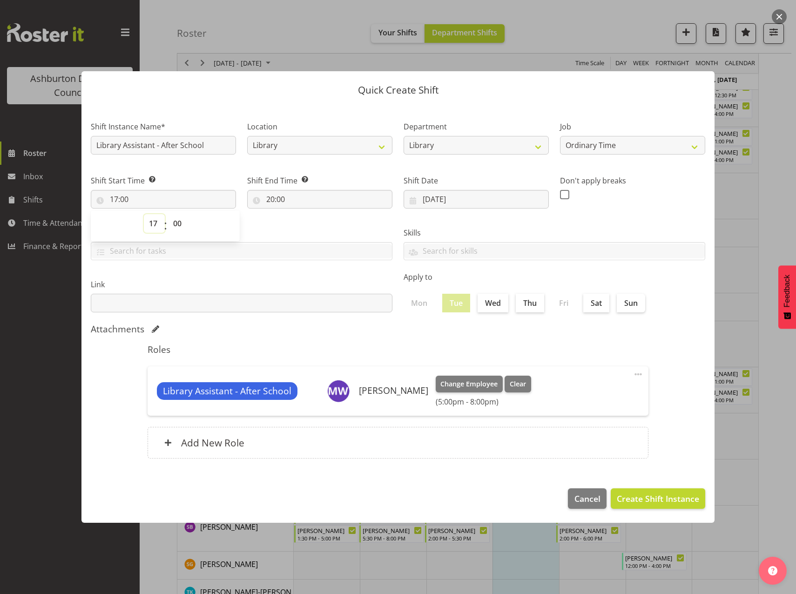
select select "15"
click at [144, 214] on select "00 01 02 03 04 05 06 07 08 09 10 11 12 13 14 15 16 17 18 19 20 21 22 23" at bounding box center [154, 223] width 21 height 19
type input "15:00"
click at [664, 497] on span "Create Shift Instance" at bounding box center [658, 499] width 82 height 12
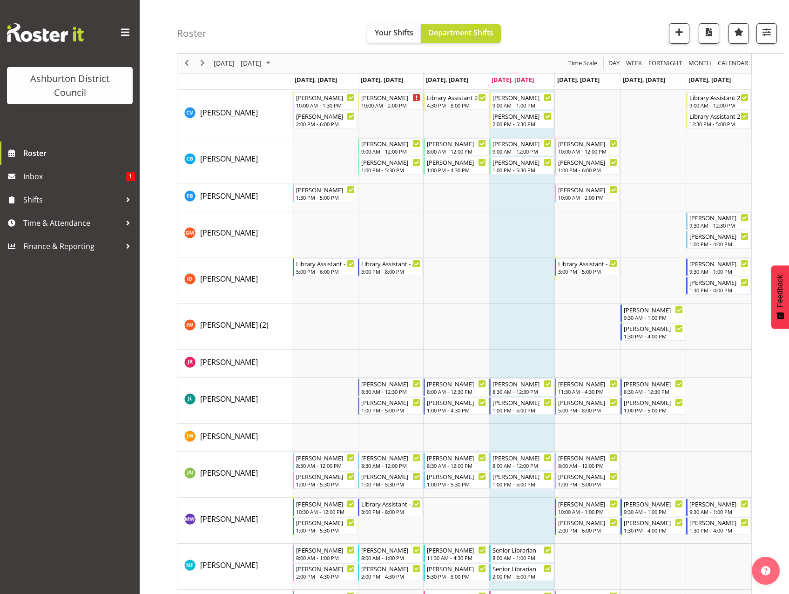
scroll to position [0, 0]
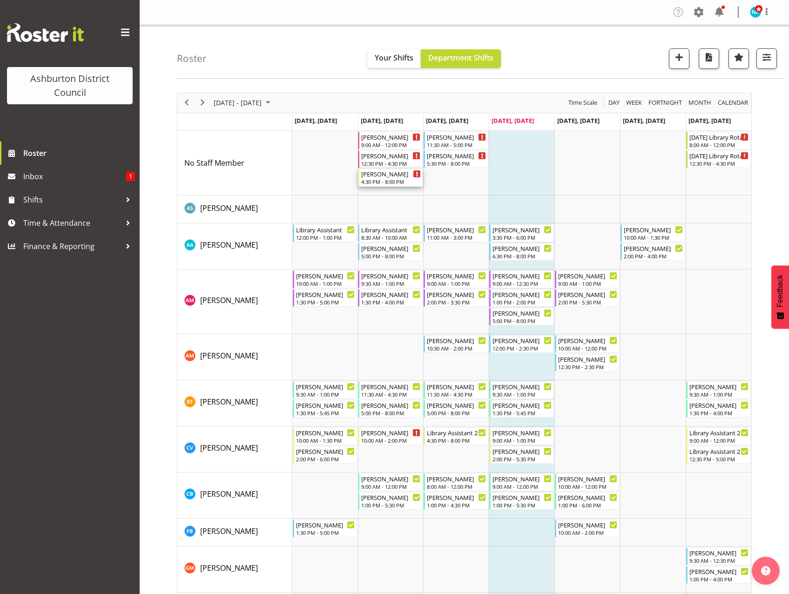
click at [388, 177] on div "[PERSON_NAME]" at bounding box center [391, 173] width 60 height 9
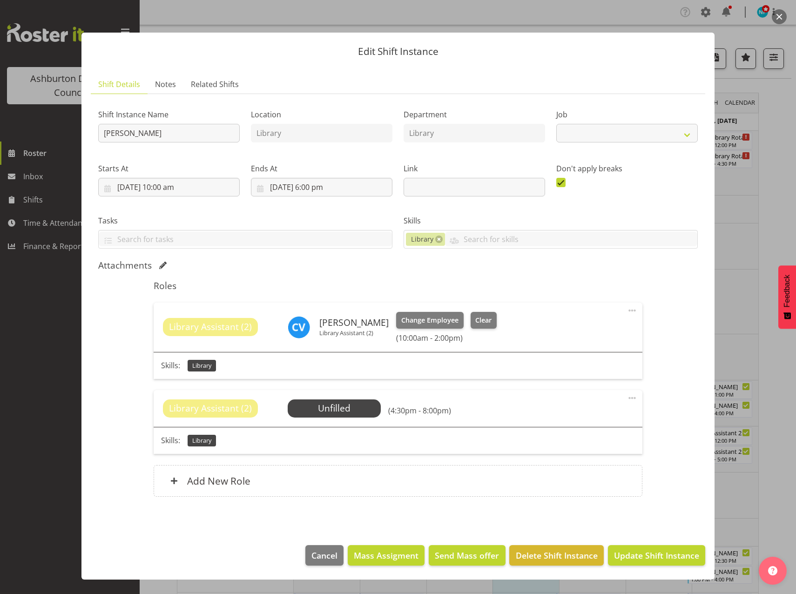
select select "6995"
click at [330, 408] on span "Select Employee" at bounding box center [333, 409] width 69 height 14
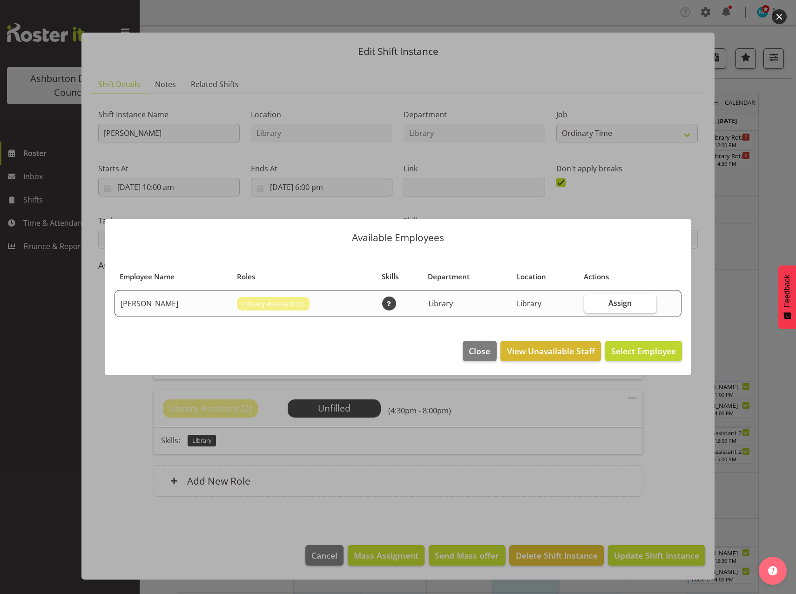
click at [636, 299] on label "Assign" at bounding box center [620, 303] width 72 height 19
click at [591, 300] on input "Assign" at bounding box center [587, 303] width 6 height 6
checkbox input "true"
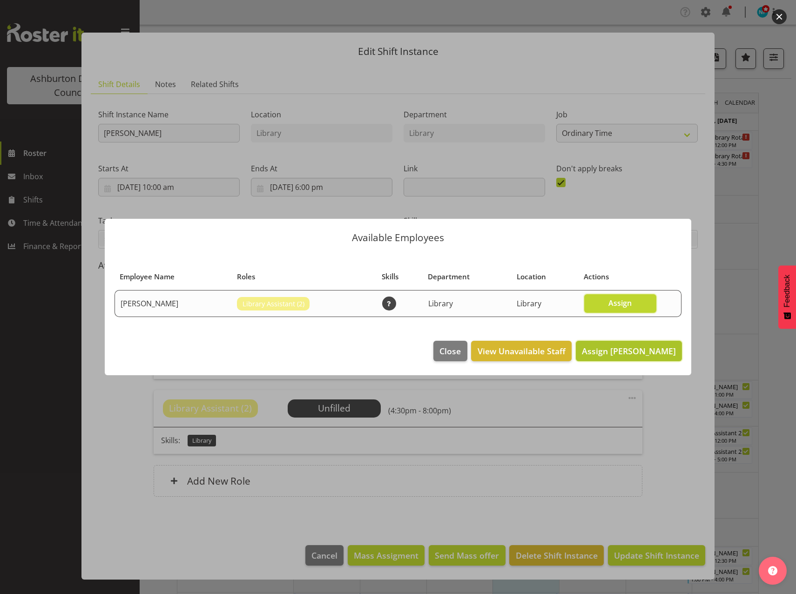
click at [647, 355] on span "Assign [PERSON_NAME]" at bounding box center [629, 351] width 94 height 11
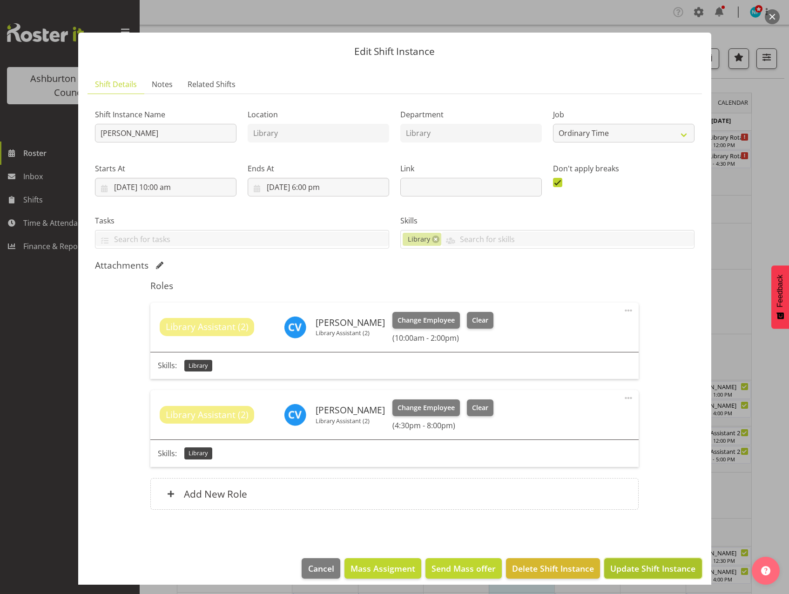
click at [653, 568] on span "Update Shift Instance" at bounding box center [653, 569] width 85 height 12
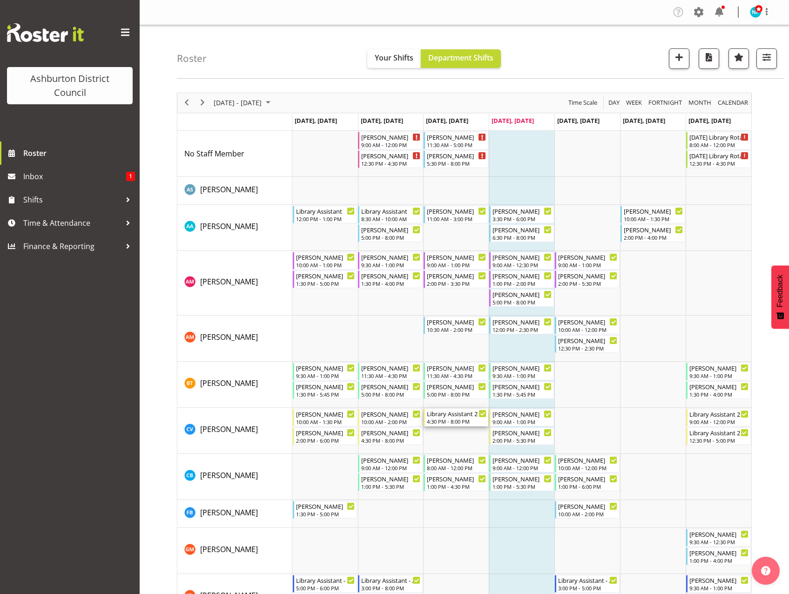
click at [446, 420] on div "4:30 PM - 8:00 PM" at bounding box center [457, 421] width 60 height 7
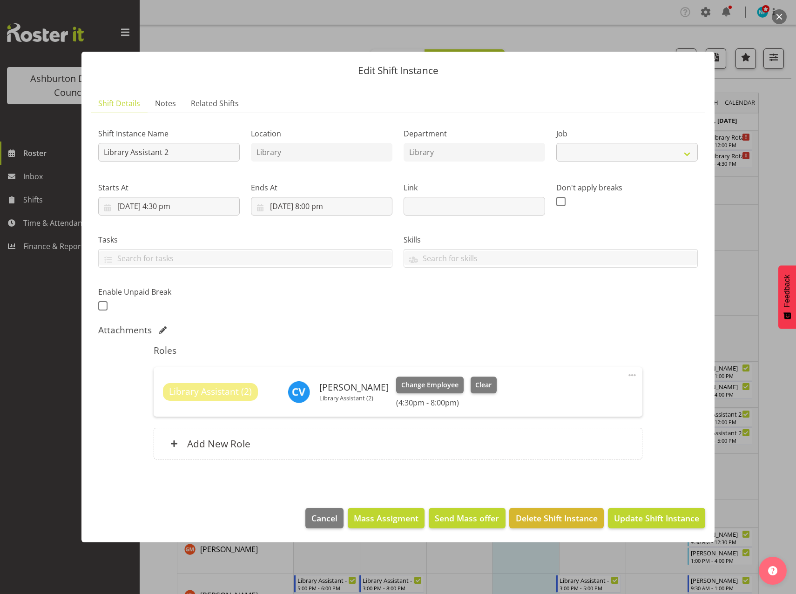
select select "6995"
click at [541, 525] on button "Delete Shift Instance" at bounding box center [557, 518] width 94 height 20
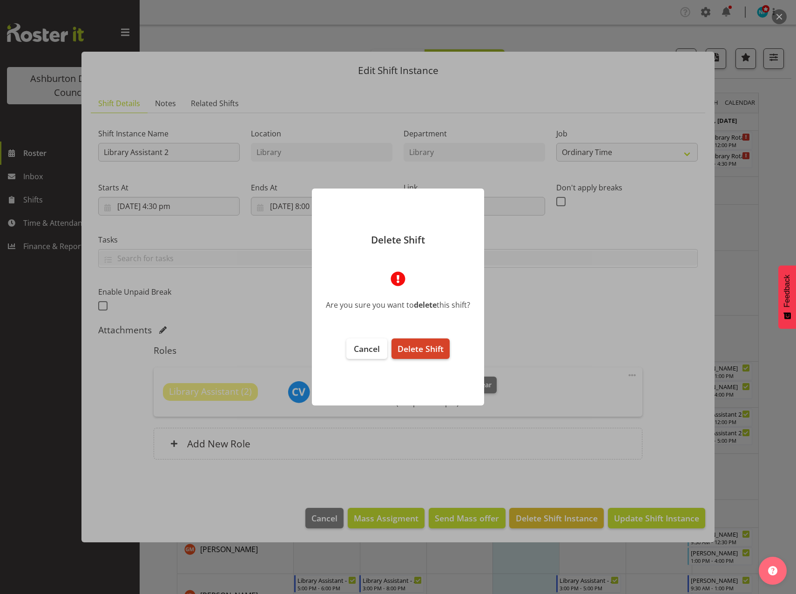
click at [427, 351] on span "Delete Shift" at bounding box center [421, 348] width 46 height 11
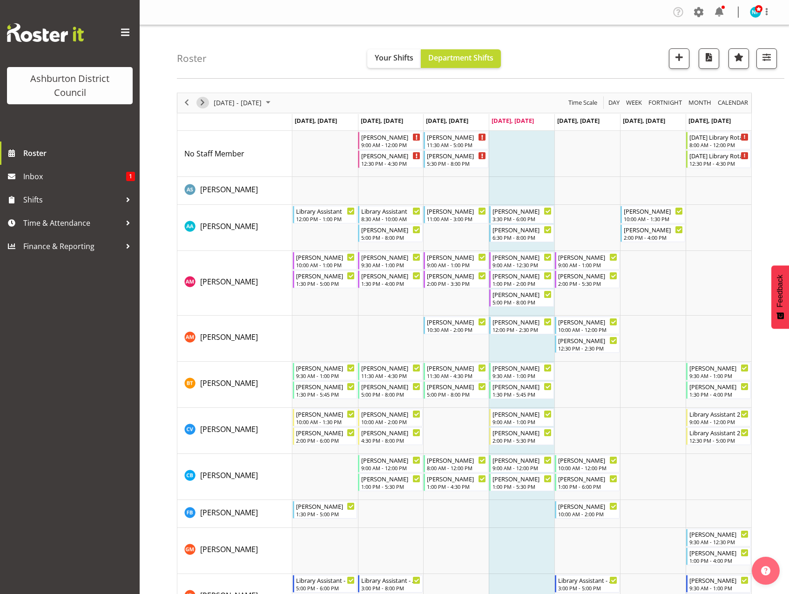
click at [205, 106] on span "Next" at bounding box center [202, 103] width 11 height 12
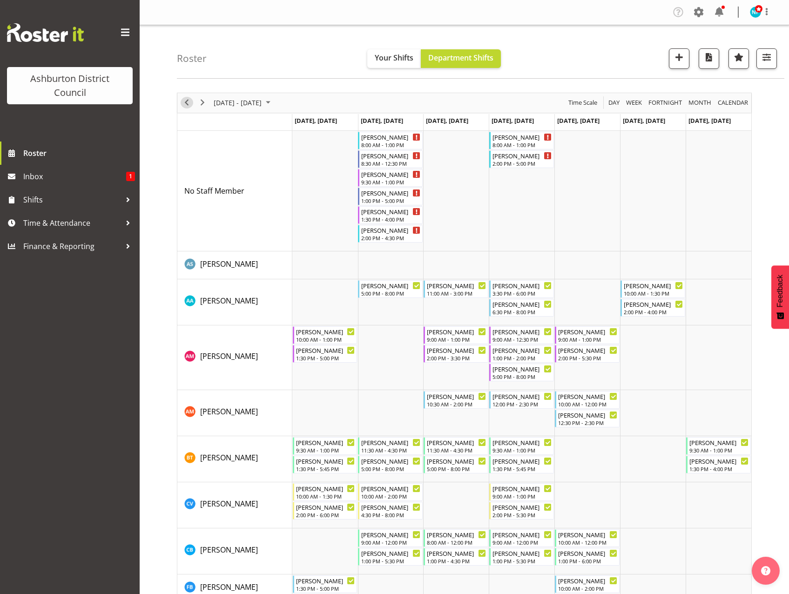
click at [189, 108] on span "Previous" at bounding box center [186, 103] width 11 height 12
